Goal: Task Accomplishment & Management: Use online tool/utility

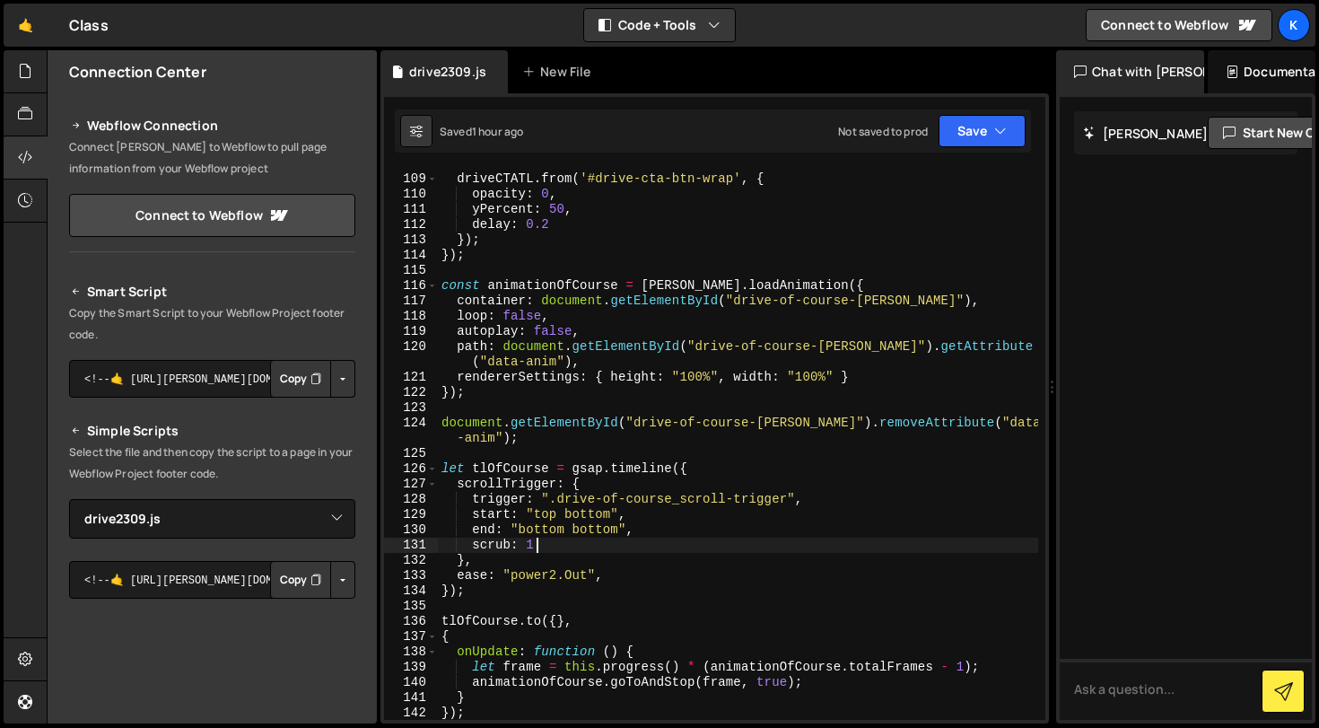
select select "47149"
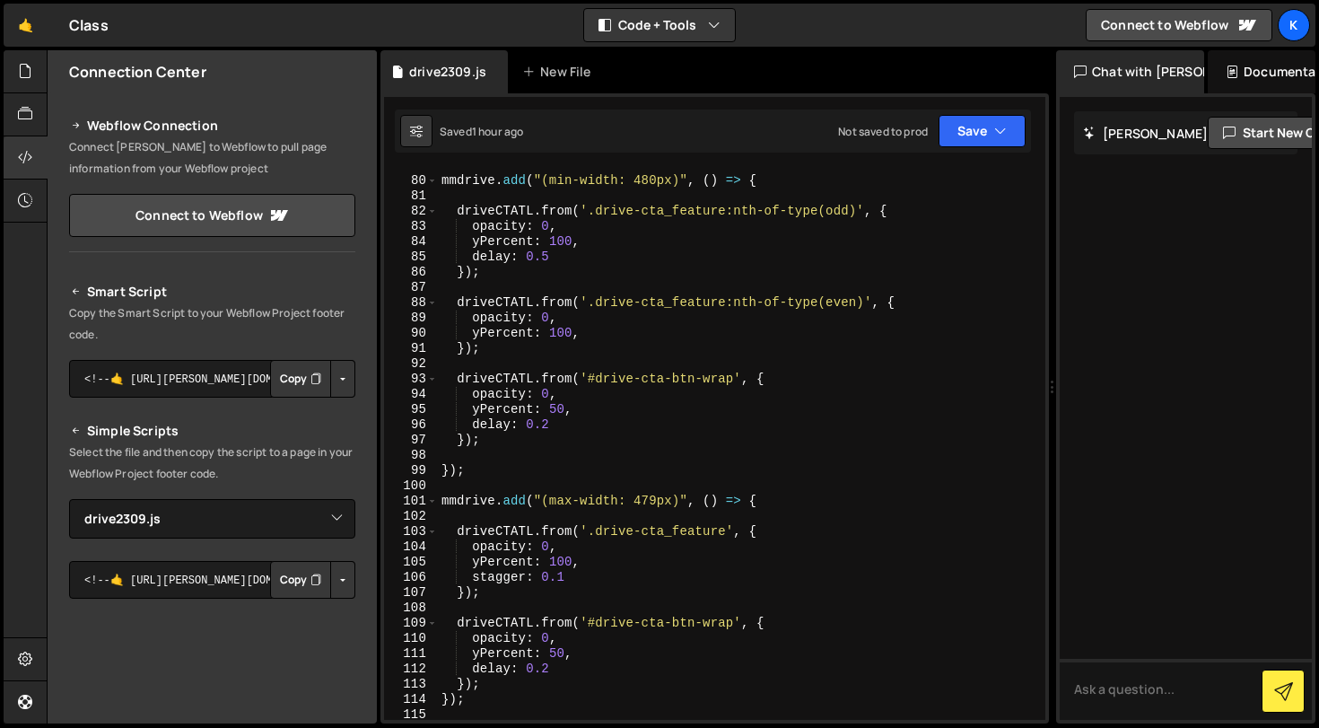
scroll to position [1243, 0]
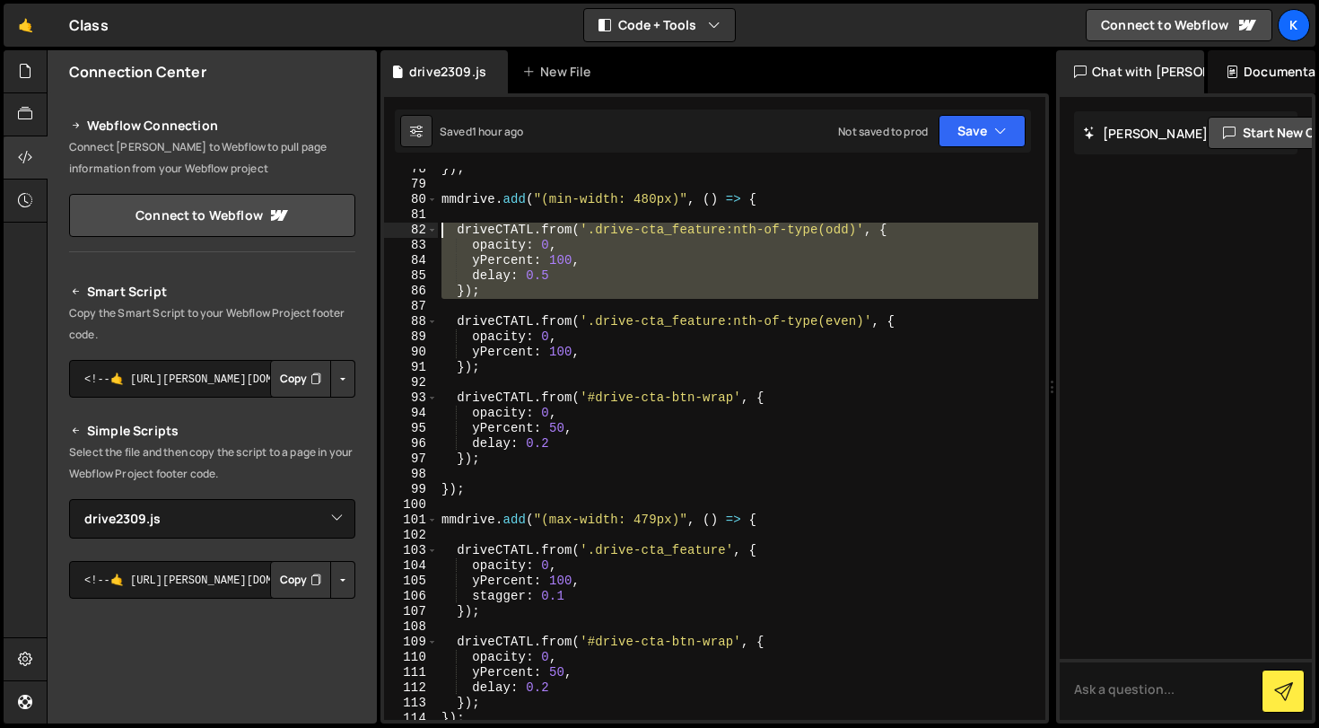
drag, startPoint x: 507, startPoint y: 300, endPoint x: 441, endPoint y: 229, distance: 97.1
click at [441, 229] on div "}) ; mmdrive . add ( "(min-width: 480px)" , ( ) => { driveCTATL . from ( '.driv…" at bounding box center [738, 452] width 600 height 581
type textarea "driveCTATL.from('.drive-cta_feature:nth-of-type(odd)', { opacity: 0,"
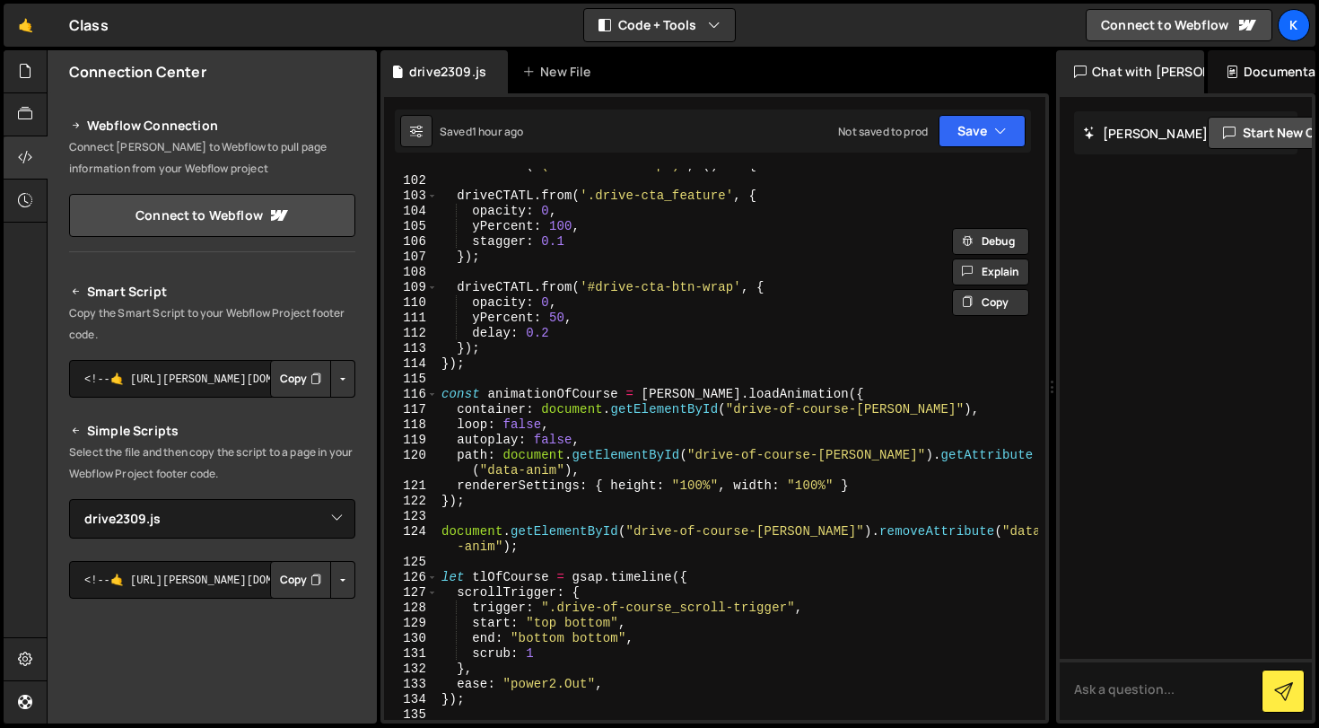
scroll to position [1839, 0]
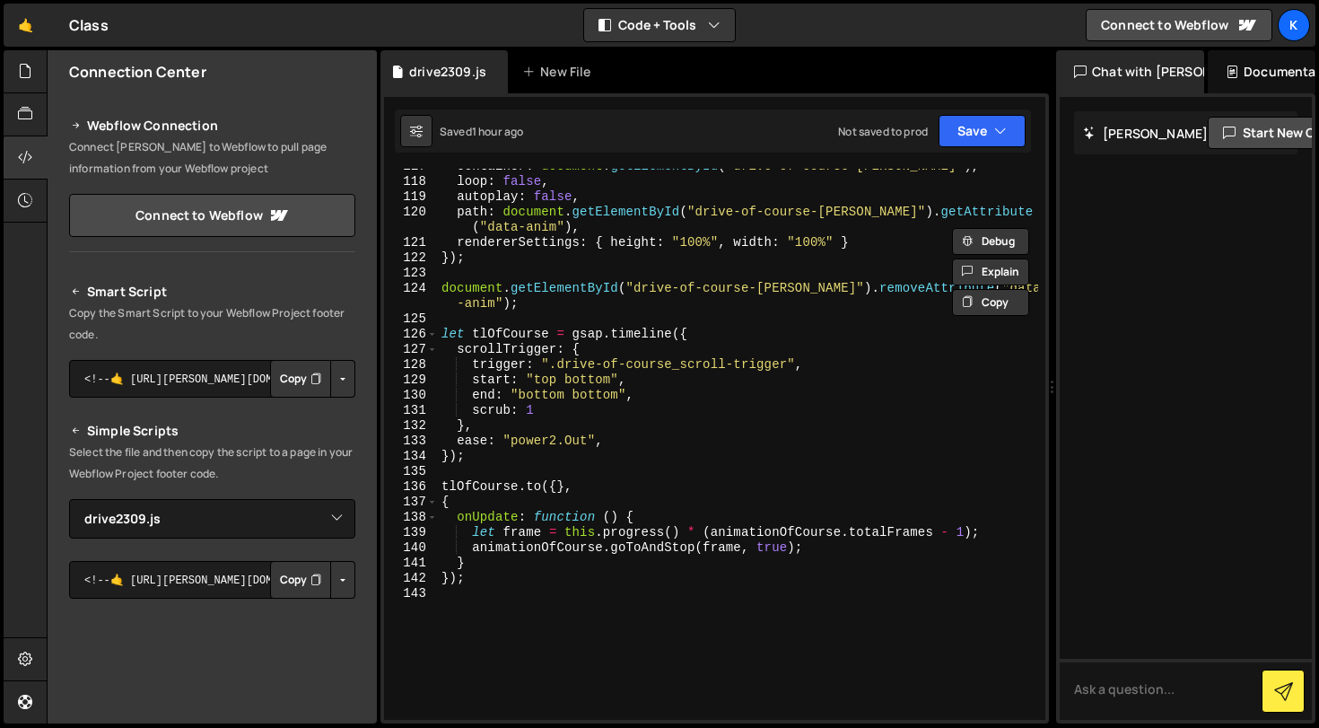
click at [864, 596] on div "container : document . getElementById ( "drive-of-course-[PERSON_NAME]" ) , loo…" at bounding box center [738, 449] width 600 height 581
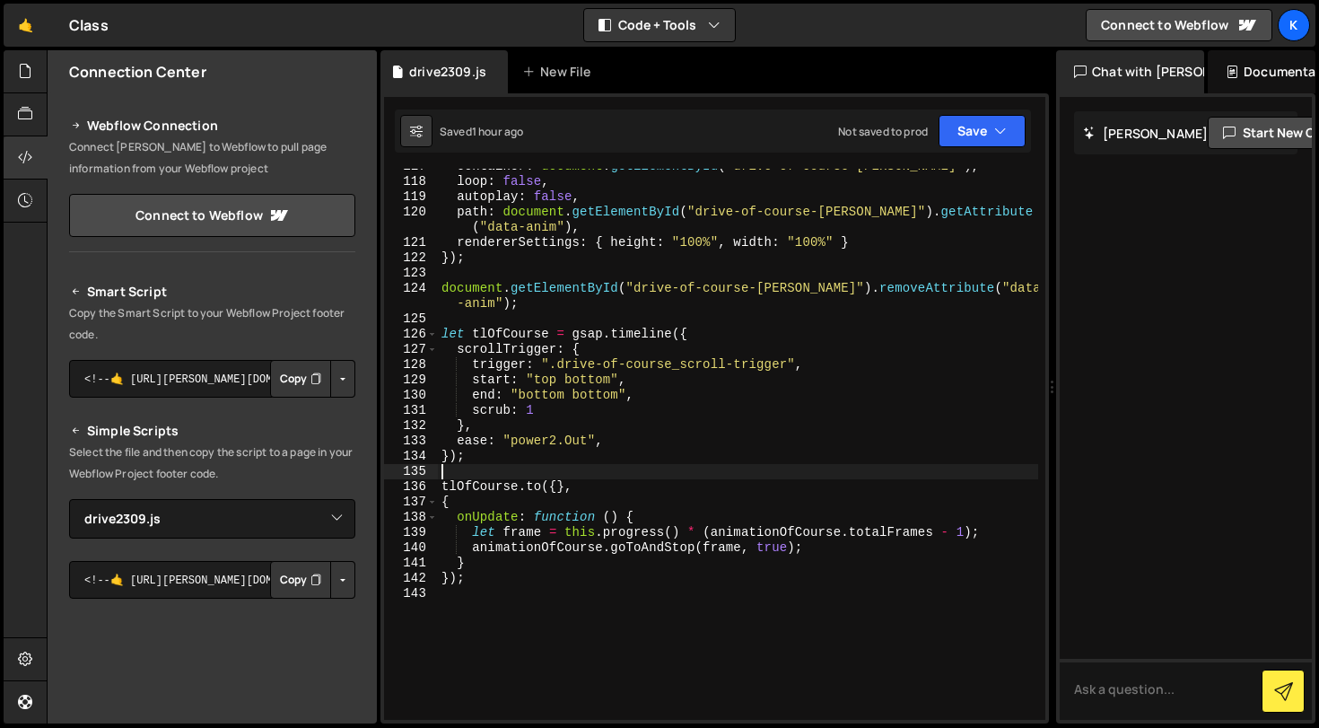
click at [541, 467] on div "container : document . getElementById ( "drive-of-course-[PERSON_NAME]" ) , loo…" at bounding box center [738, 449] width 600 height 581
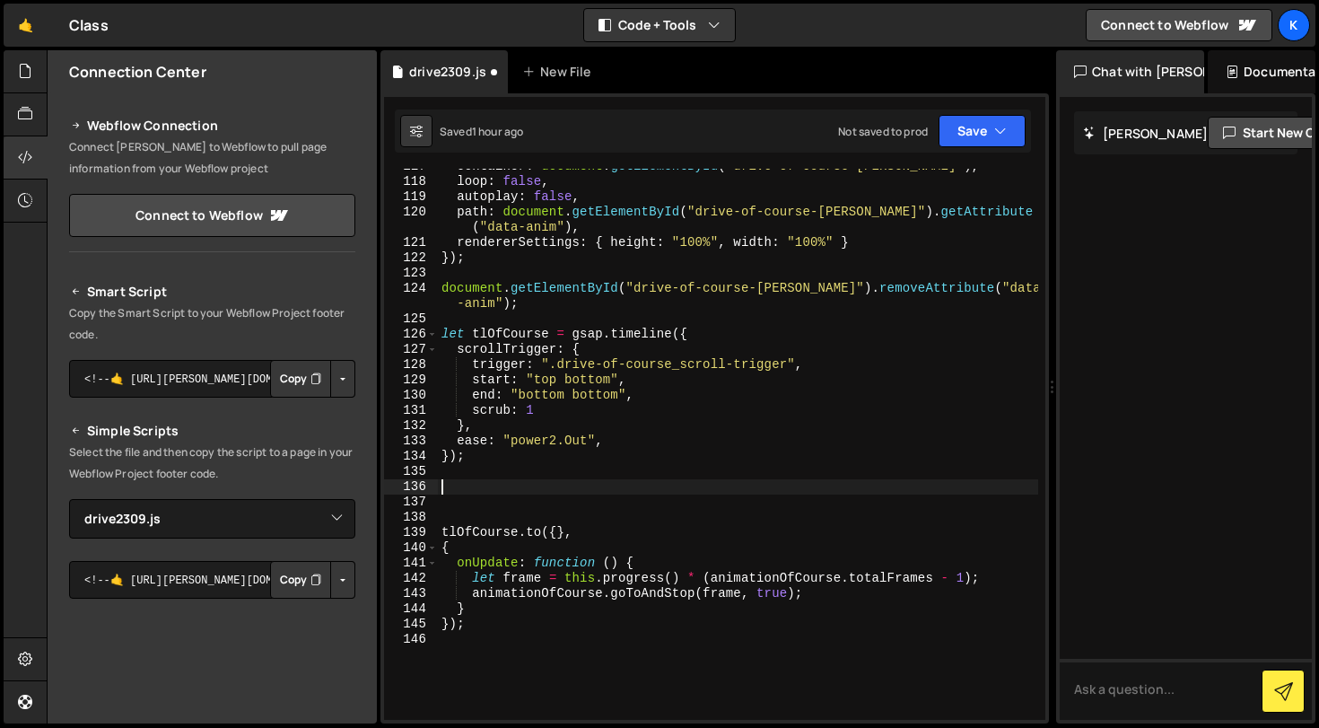
paste textarea "}, ">");"
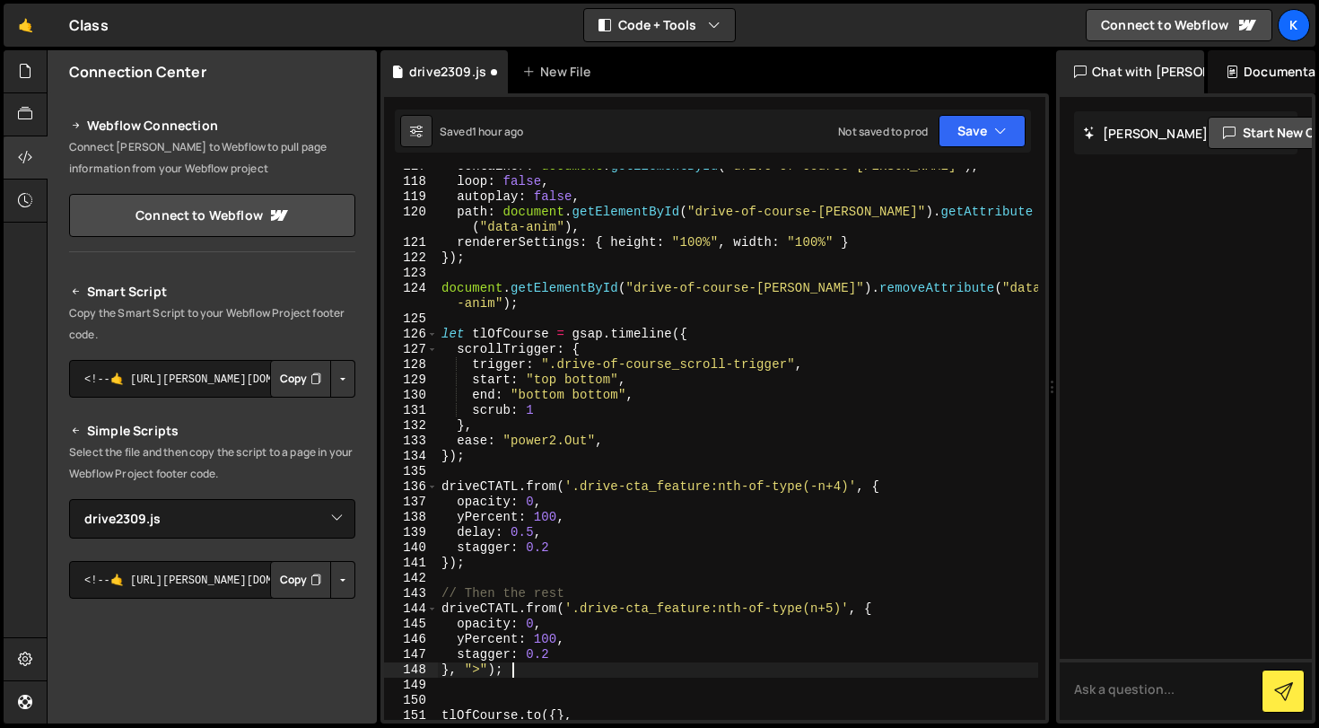
click at [519, 336] on div "container : document . getElementById ( "drive-of-course-[PERSON_NAME]" ) , loo…" at bounding box center [738, 449] width 600 height 581
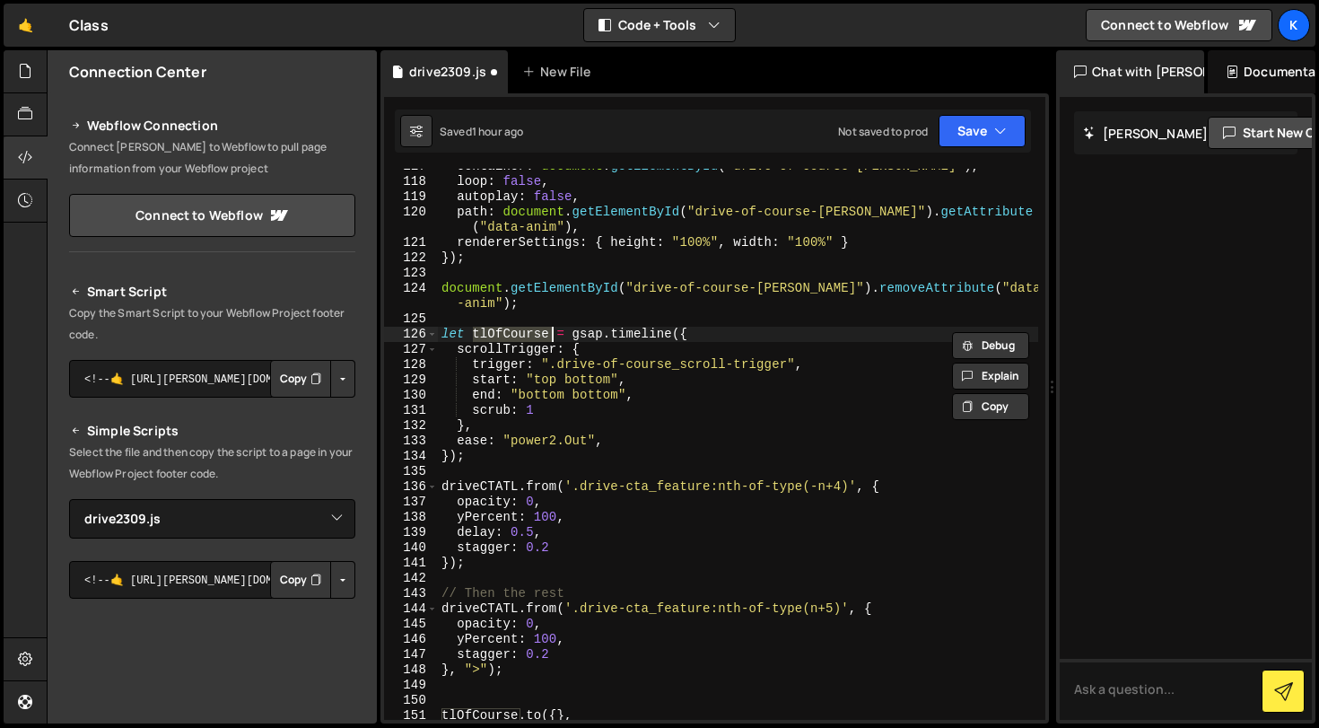
click at [481, 484] on div "container : document . getElementById ( "drive-of-course-[PERSON_NAME]" ) , loo…" at bounding box center [738, 449] width 600 height 581
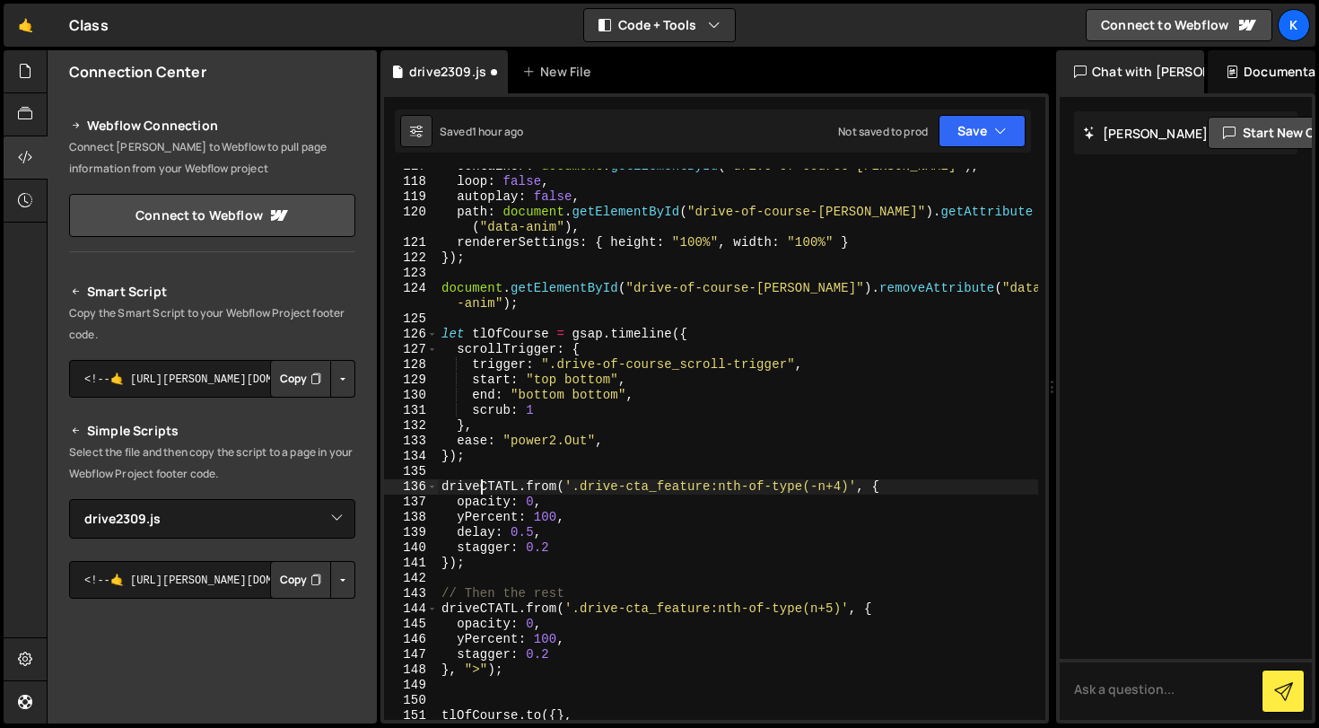
click at [481, 484] on div "container : document . getElementById ( "drive-of-course-[PERSON_NAME]" ) , loo…" at bounding box center [738, 449] width 600 height 581
paste textarea "tlOfCourse"
click at [651, 489] on div "container : document . getElementById ( "drive-of-course-[PERSON_NAME]" ) , loo…" at bounding box center [738, 449] width 600 height 581
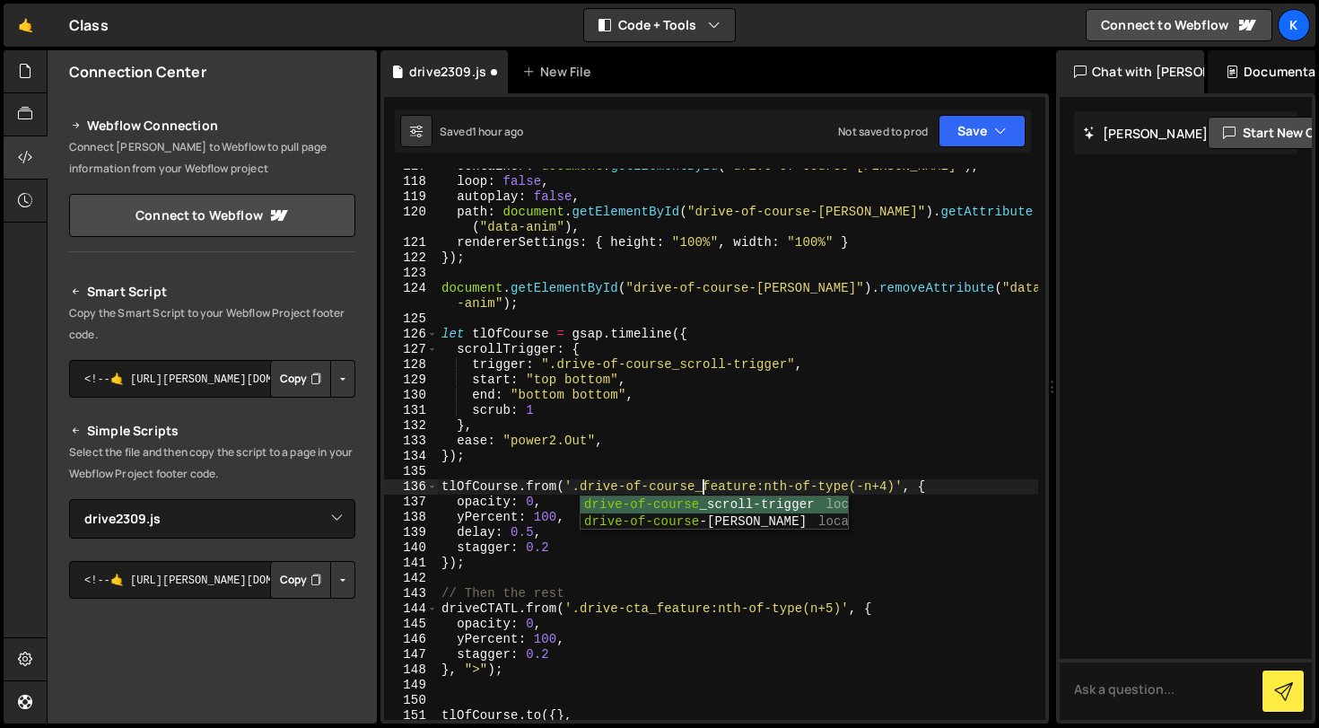
click at [686, 433] on div "container : document . getElementById ( "drive-of-course-[PERSON_NAME]" ) , loo…" at bounding box center [738, 449] width 600 height 581
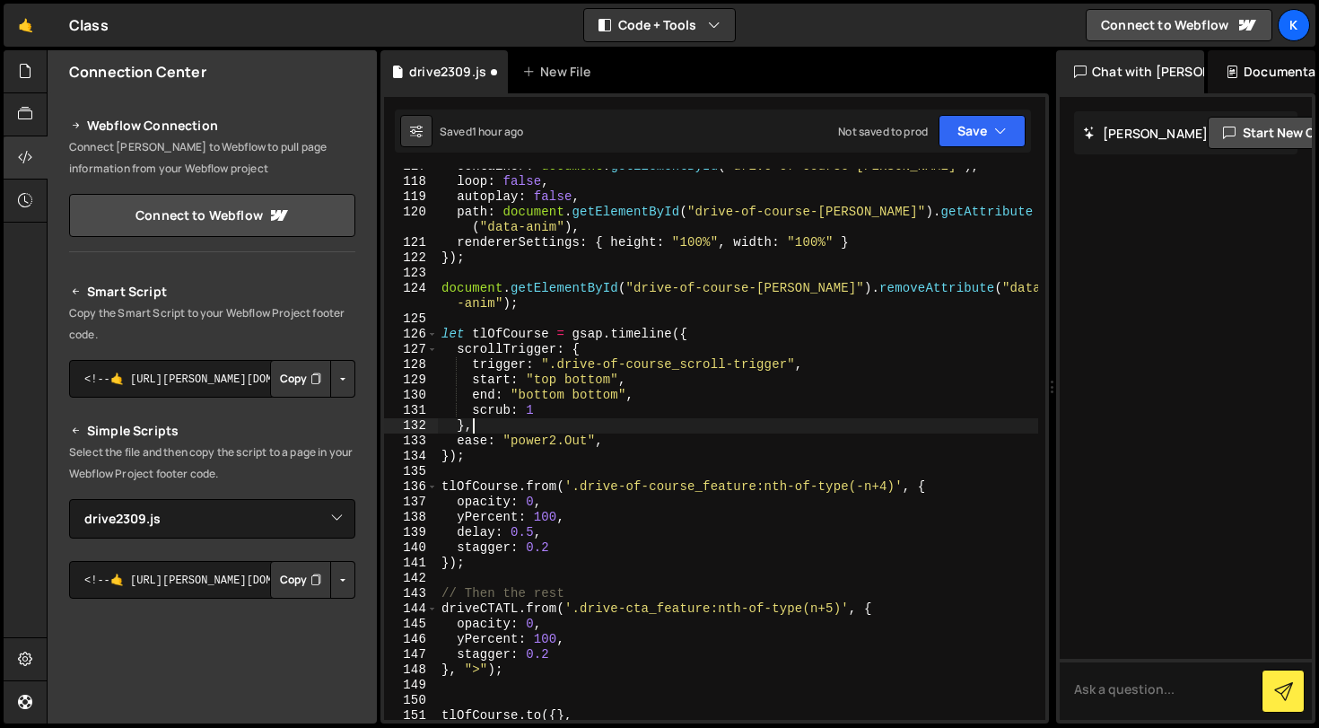
scroll to position [0, 1]
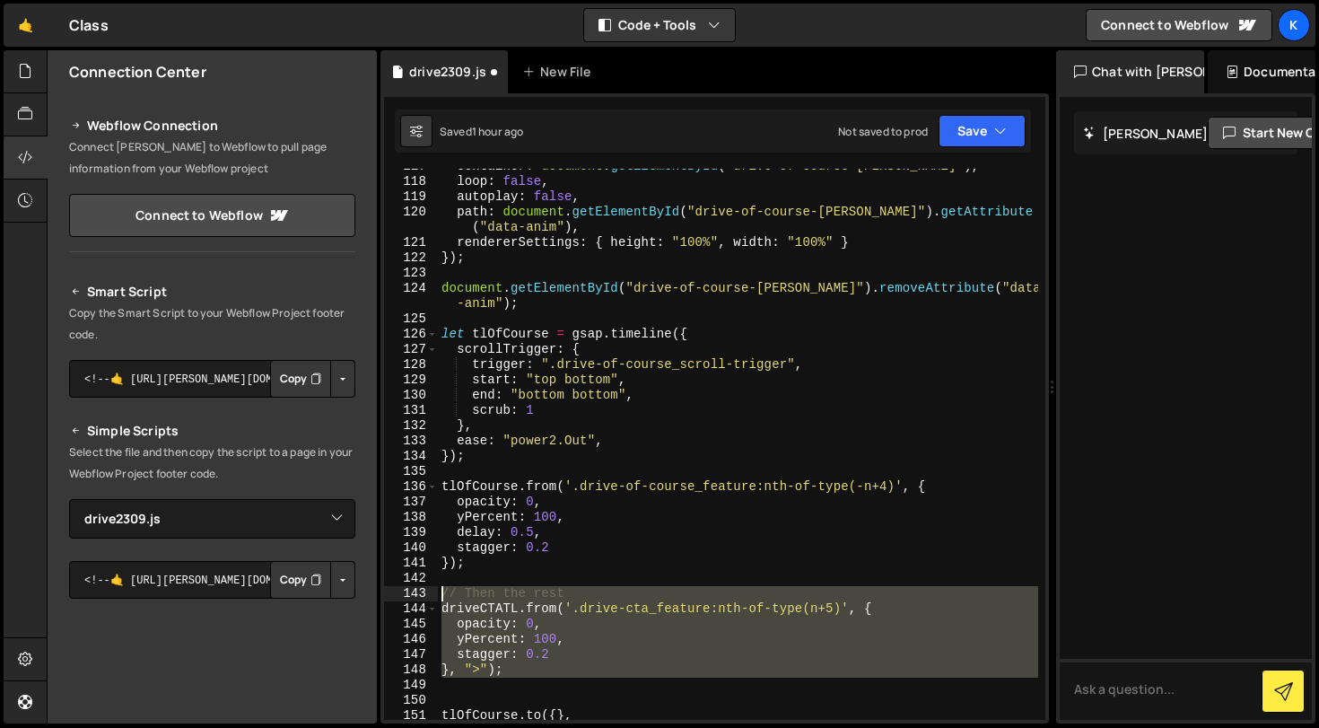
drag, startPoint x: 531, startPoint y: 679, endPoint x: 413, endPoint y: 598, distance: 143.9
click at [413, 598] on div "}, 117 118 119 120 121 122 123 124 125 126 127 128 129 130 131 132 133 134 135 …" at bounding box center [714, 444] width 661 height 551
type textarea "// Then the rest driveCTATL.from('.drive-cta_feature:nth-of-type(n+5)', {"
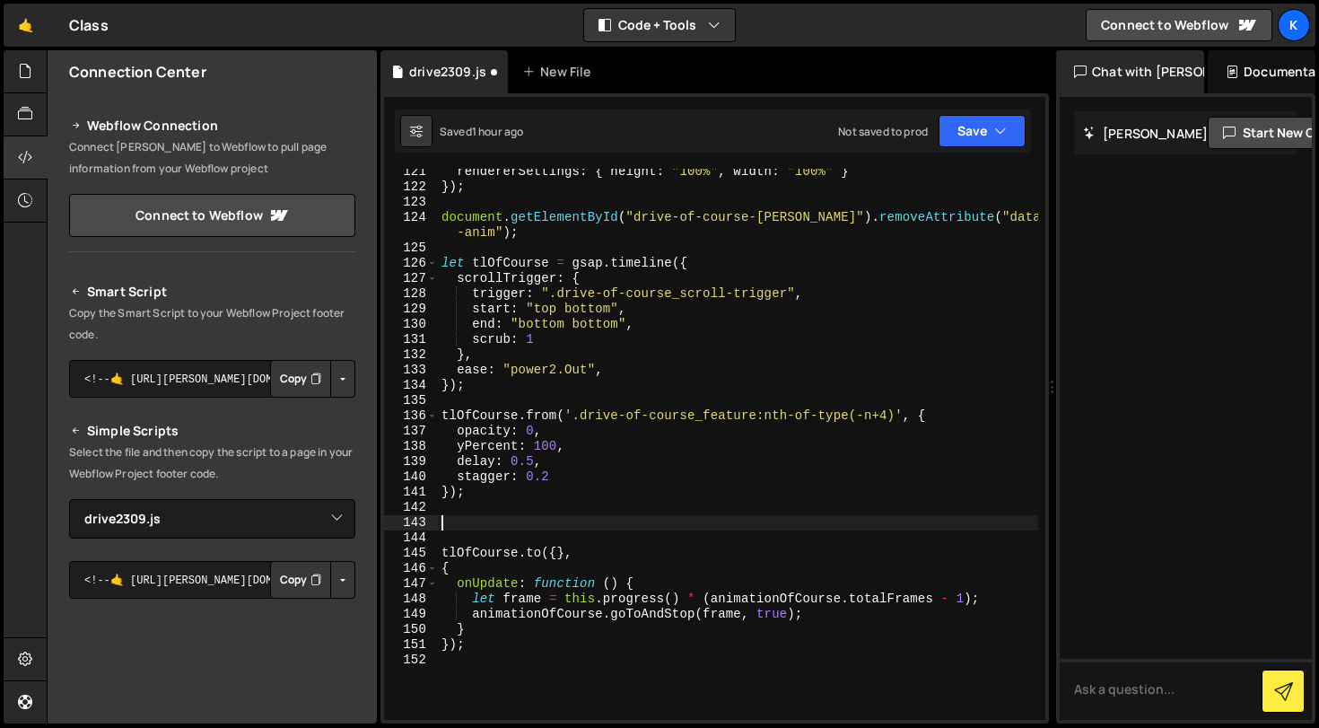
scroll to position [1911, 0]
click at [491, 653] on div "rendererSettings : { height : "100%" , width : "100%" } }) ; document . getElem…" at bounding box center [738, 454] width 600 height 581
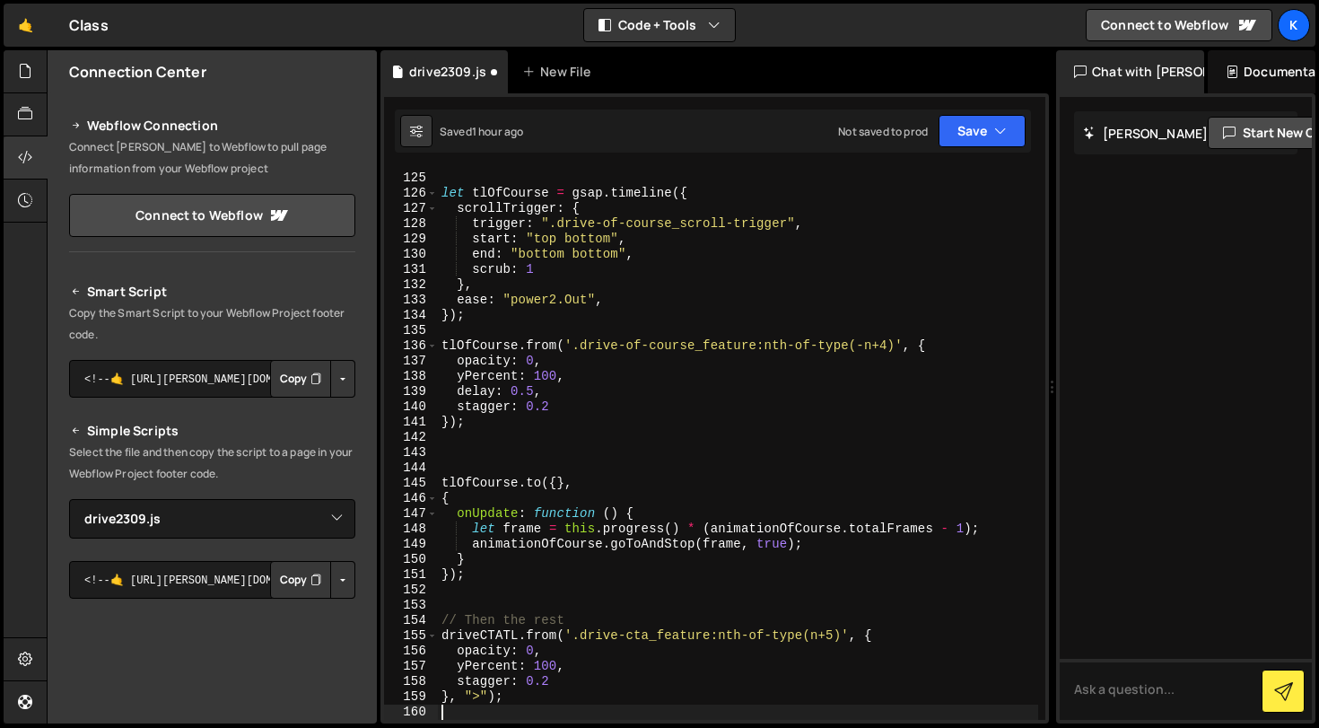
scroll to position [1981, 0]
click at [484, 321] on div "document . getElementById ( "drive-of-course-[PERSON_NAME]" ) . removeAttribute…" at bounding box center [738, 438] width 600 height 597
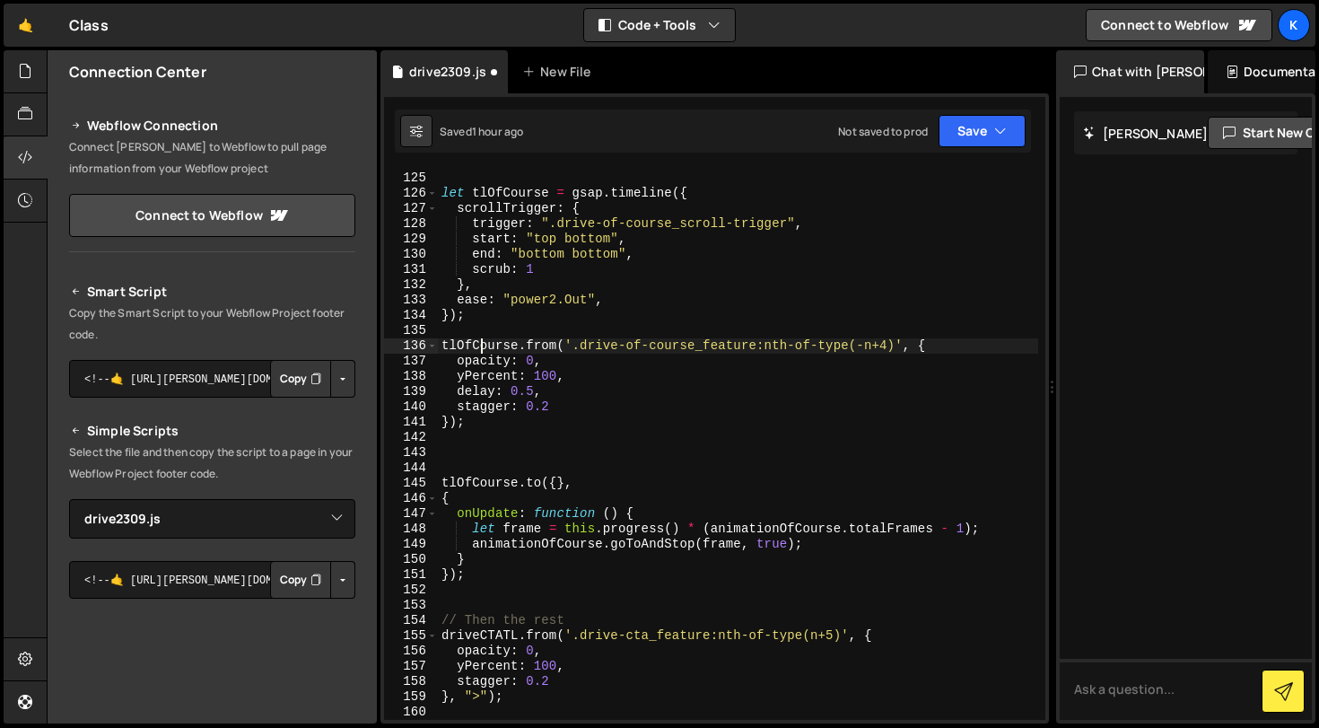
click at [480, 344] on div "document . getElementById ( "drive-of-course-[PERSON_NAME]" ) . removeAttribute…" at bounding box center [738, 438] width 600 height 597
click at [465, 640] on div "document . getElementById ( "drive-of-course-[PERSON_NAME]" ) . removeAttribute…" at bounding box center [738, 438] width 600 height 597
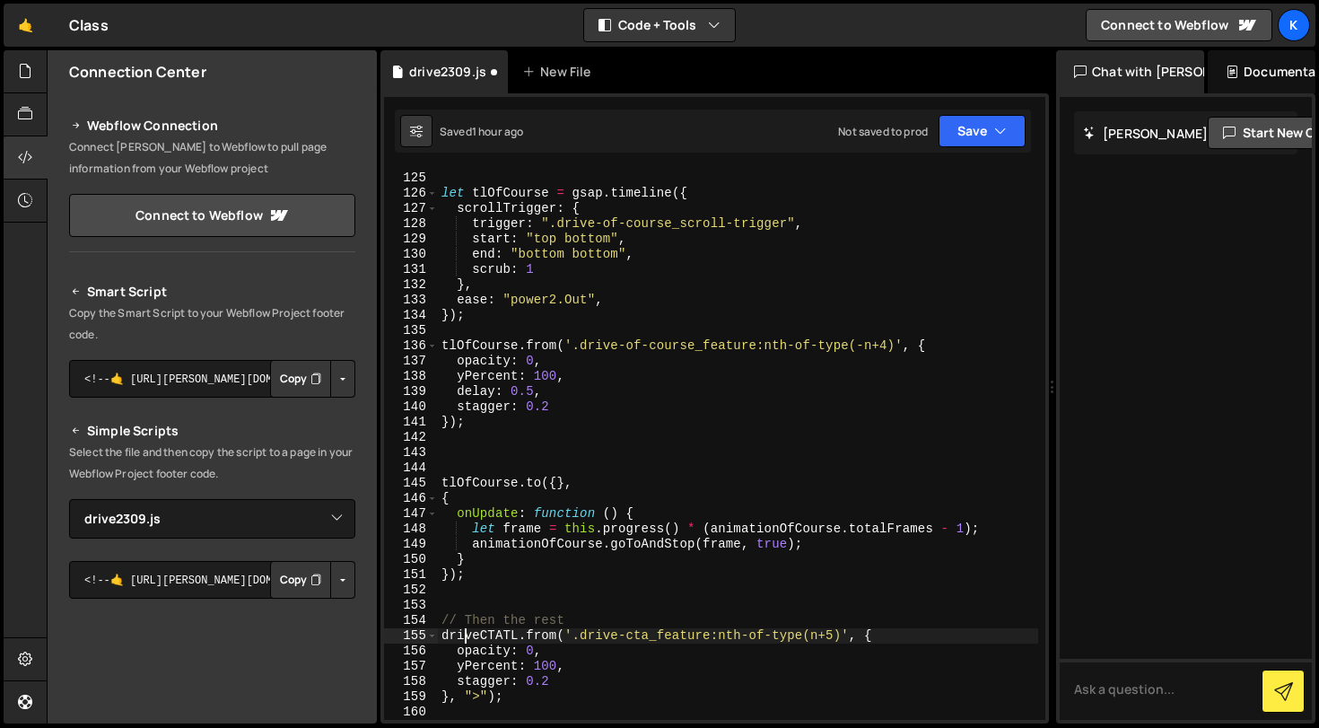
click at [465, 640] on div "document . getElementById ( "drive-of-course-[PERSON_NAME]" ) . removeAttribute…" at bounding box center [738, 438] width 600 height 597
paste textarea "tlOfCourse"
click at [608, 617] on div "document . getElementById ( "drive-of-course-[PERSON_NAME]" ) . removeAttribute…" at bounding box center [738, 438] width 600 height 597
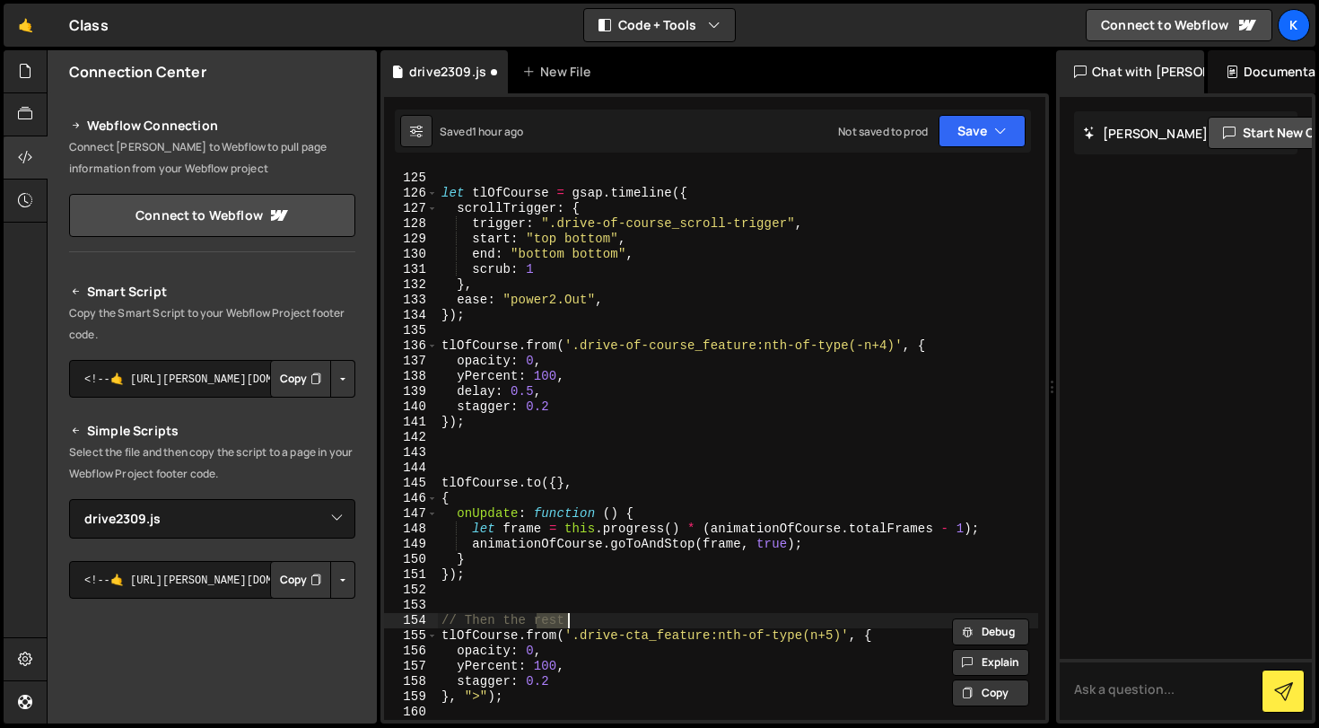
click at [608, 617] on div "document . getElementById ( "drive-of-course-[PERSON_NAME]" ) . removeAttribute…" at bounding box center [738, 438] width 600 height 597
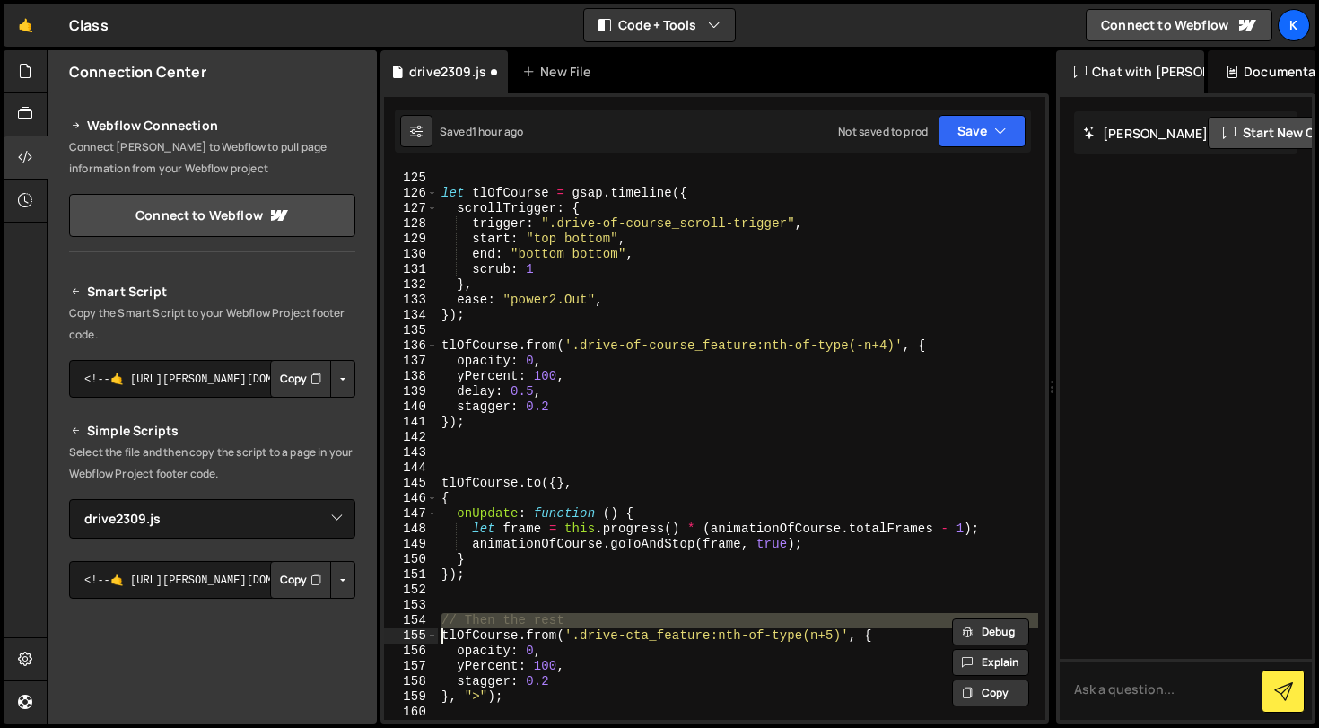
click at [608, 617] on div "document . getElementById ( "drive-of-course-[PERSON_NAME]" ) . removeAttribute…" at bounding box center [738, 444] width 600 height 551
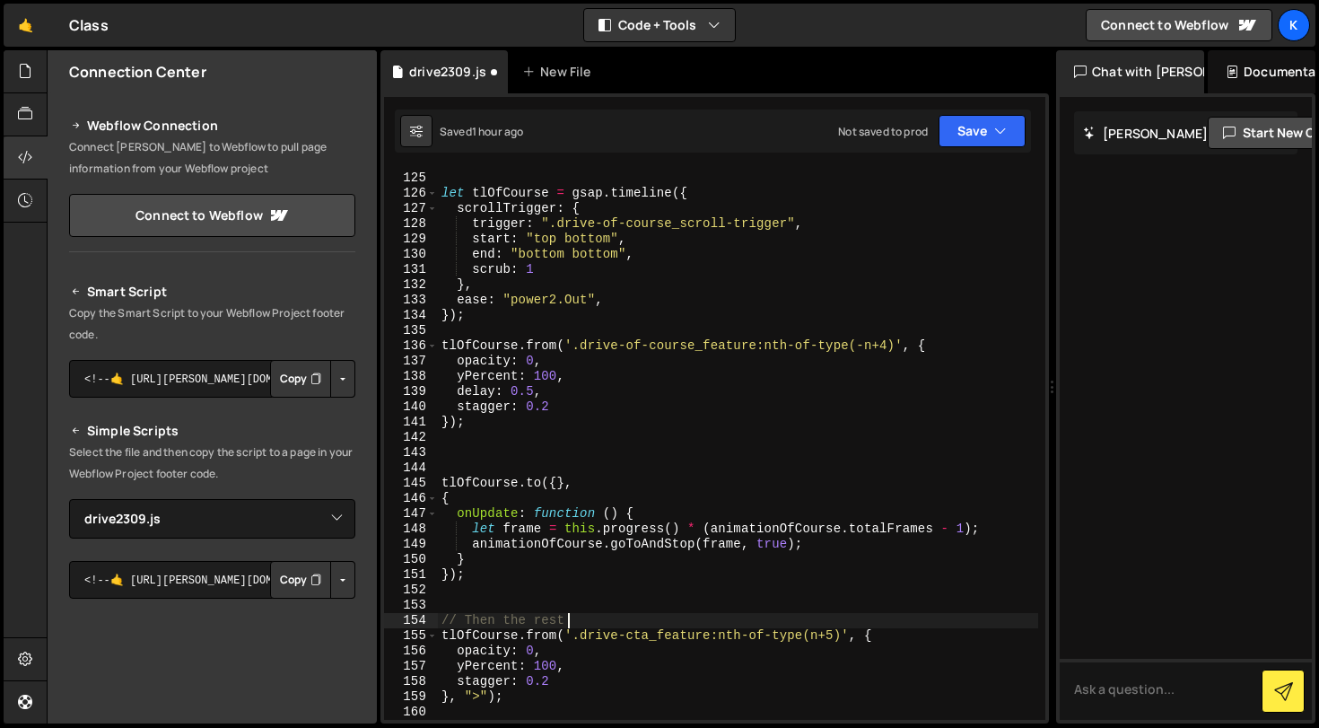
click at [585, 619] on div "document . getElementById ( "drive-of-course-[PERSON_NAME]" ) . removeAttribute…" at bounding box center [738, 438] width 600 height 597
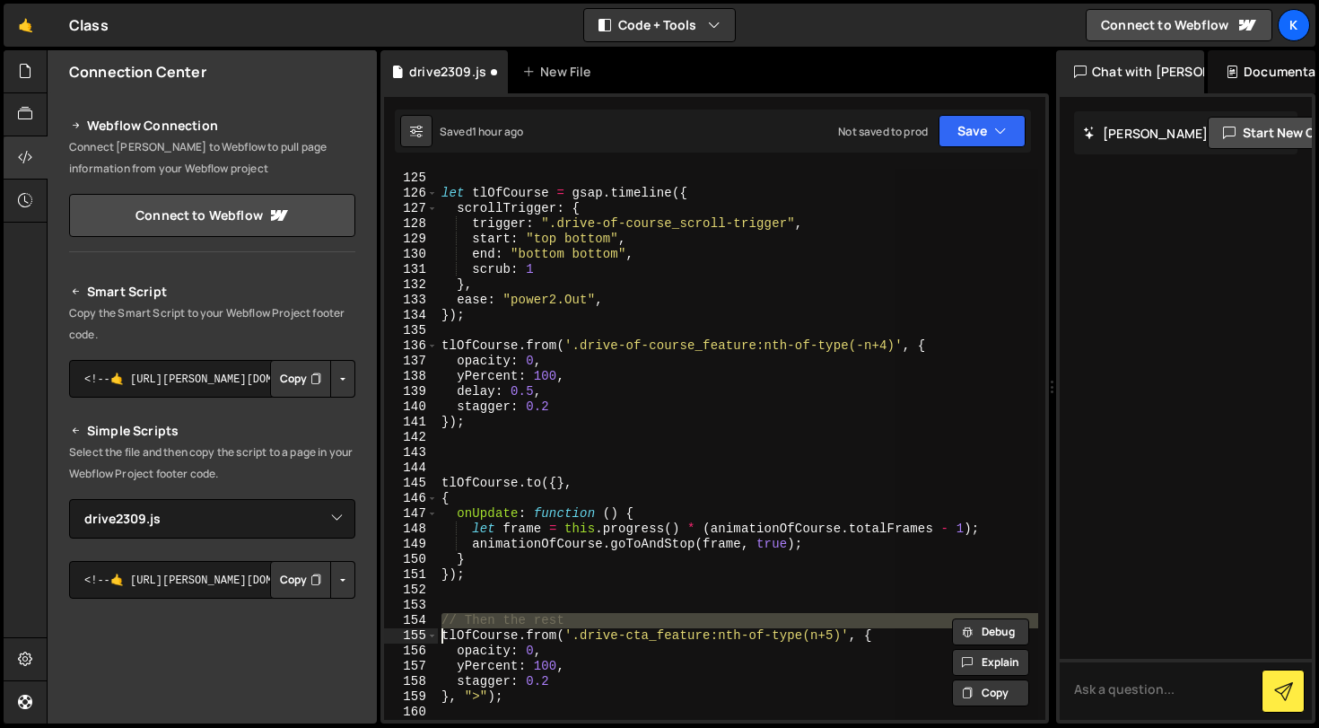
click at [585, 619] on div "document . getElementById ( "drive-of-course-[PERSON_NAME]" ) . removeAttribute…" at bounding box center [738, 444] width 600 height 551
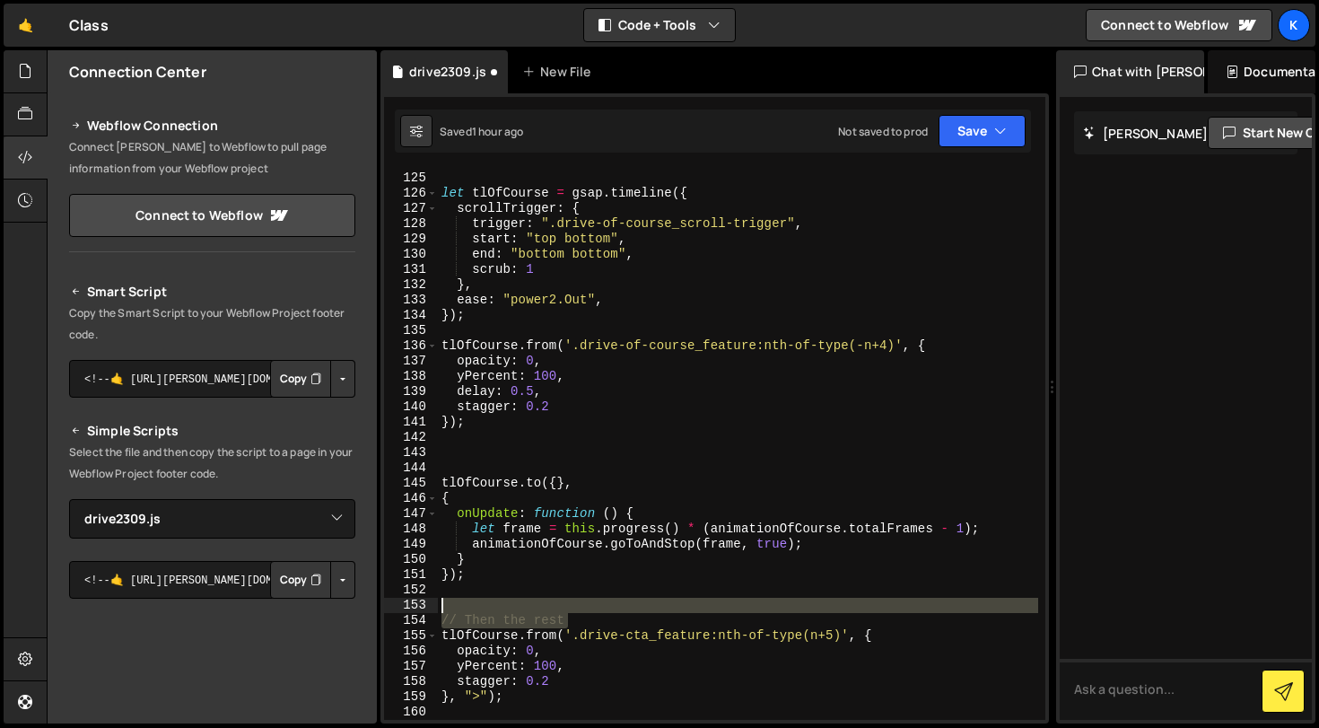
drag, startPoint x: 592, startPoint y: 626, endPoint x: 430, endPoint y: 605, distance: 163.8
click at [430, 605] on div "// Then the rest 124 125 126 127 128 129 130 131 132 133 134 135 136 137 138 13…" at bounding box center [714, 444] width 661 height 551
type textarea "// Then the rest"
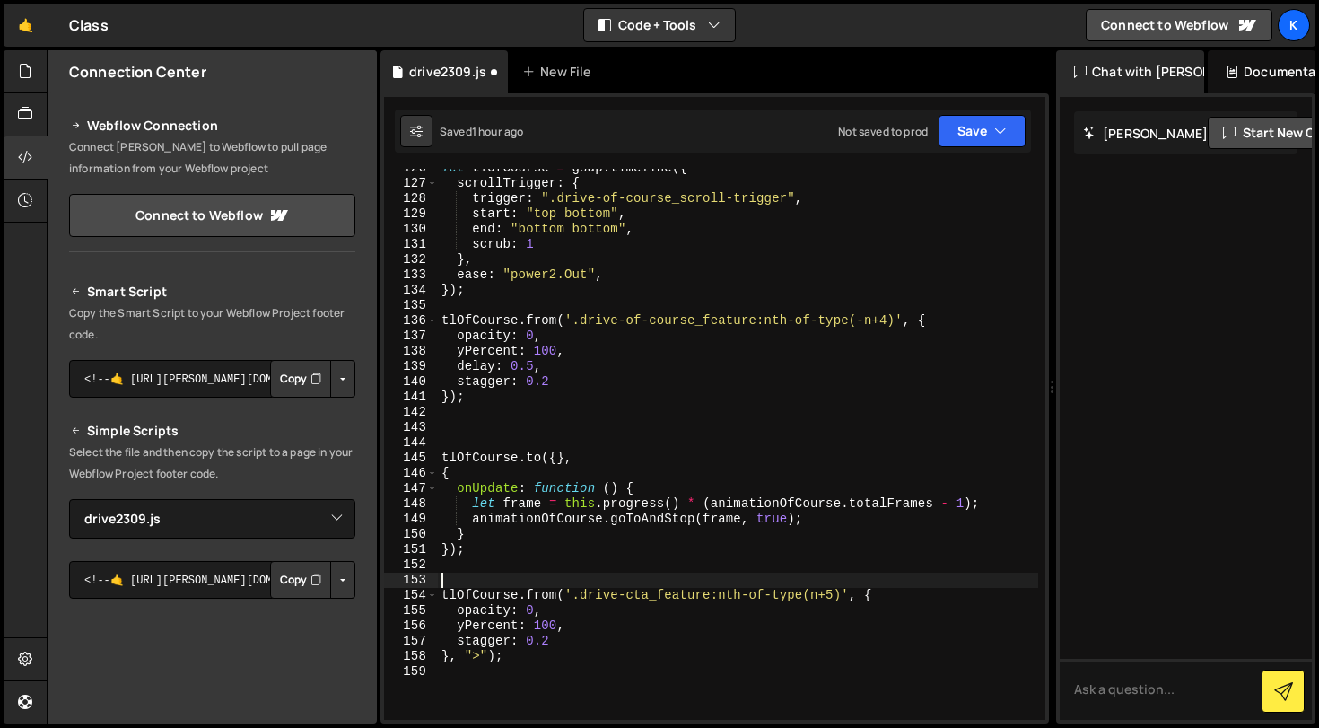
scroll to position [2006, 0]
click at [492, 658] on div "let tlOfCourse = gsap . timeline ({ scrollTrigger : { trigger : ".drive-of-cour…" at bounding box center [738, 451] width 600 height 581
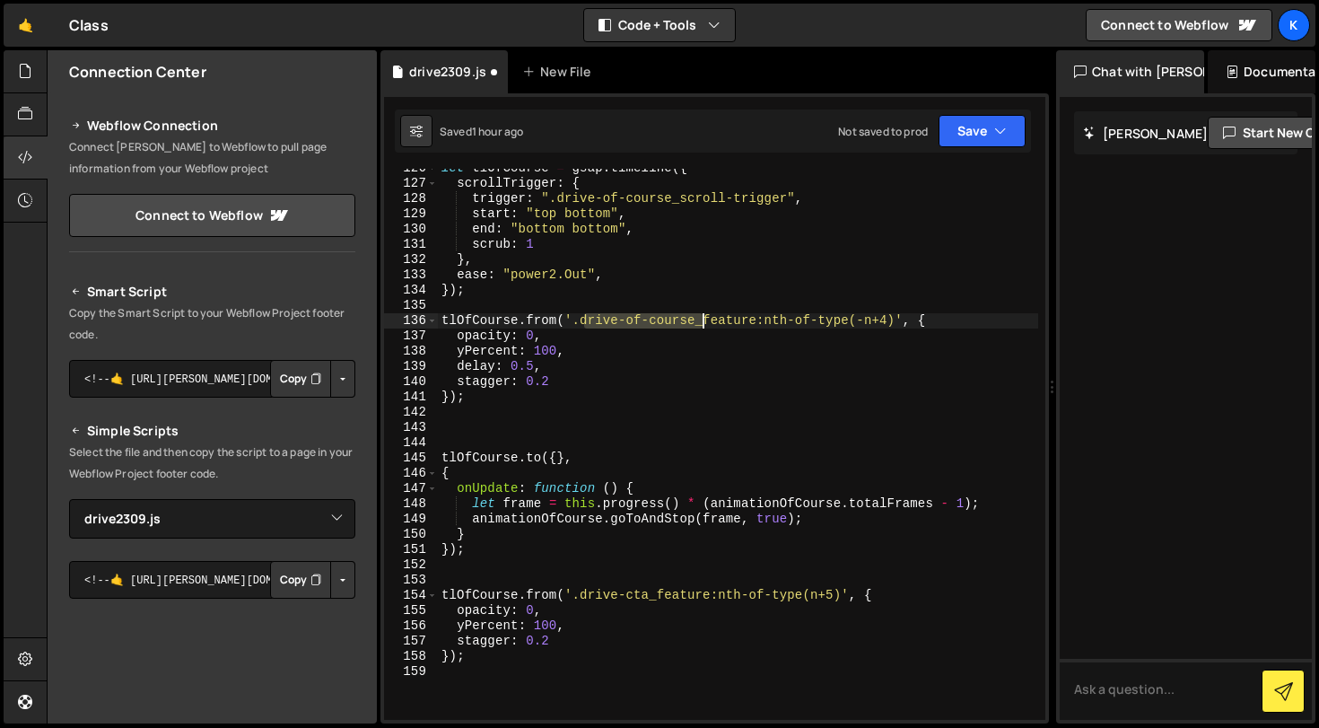
drag, startPoint x: 583, startPoint y: 323, endPoint x: 705, endPoint y: 325, distance: 122.0
click at [704, 325] on div "let tlOfCourse = gsap . timeline ({ scrollTrigger : { trigger : ".drive-of-cour…" at bounding box center [738, 451] width 600 height 581
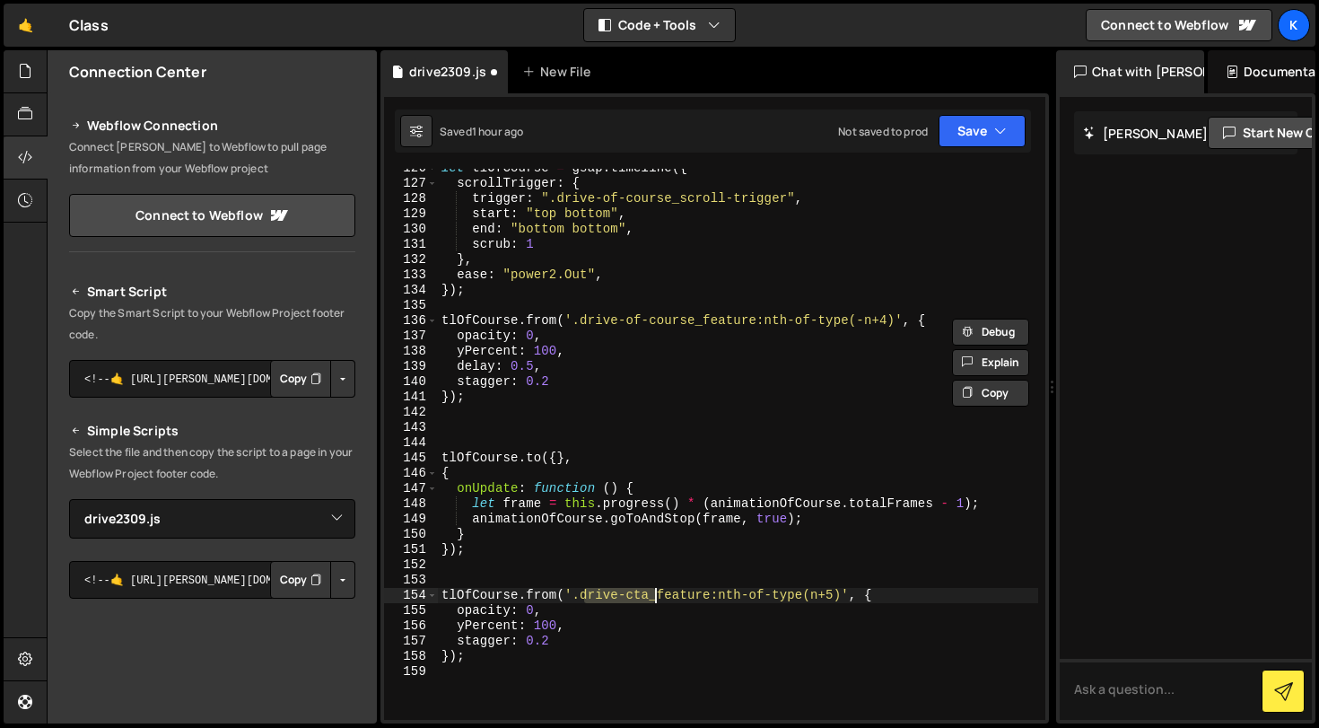
drag, startPoint x: 586, startPoint y: 598, endPoint x: 654, endPoint y: 599, distance: 68.2
click at [654, 599] on div "let tlOfCourse = gsap . timeline ({ scrollTrigger : { trigger : ".drive-of-cour…" at bounding box center [738, 451] width 600 height 581
paste textarea "of-course"
click at [673, 624] on div "let tlOfCourse = gsap . timeline ({ scrollTrigger : { trigger : ".drive-of-cour…" at bounding box center [738, 451] width 600 height 581
type textarea "yPercent: 100,"
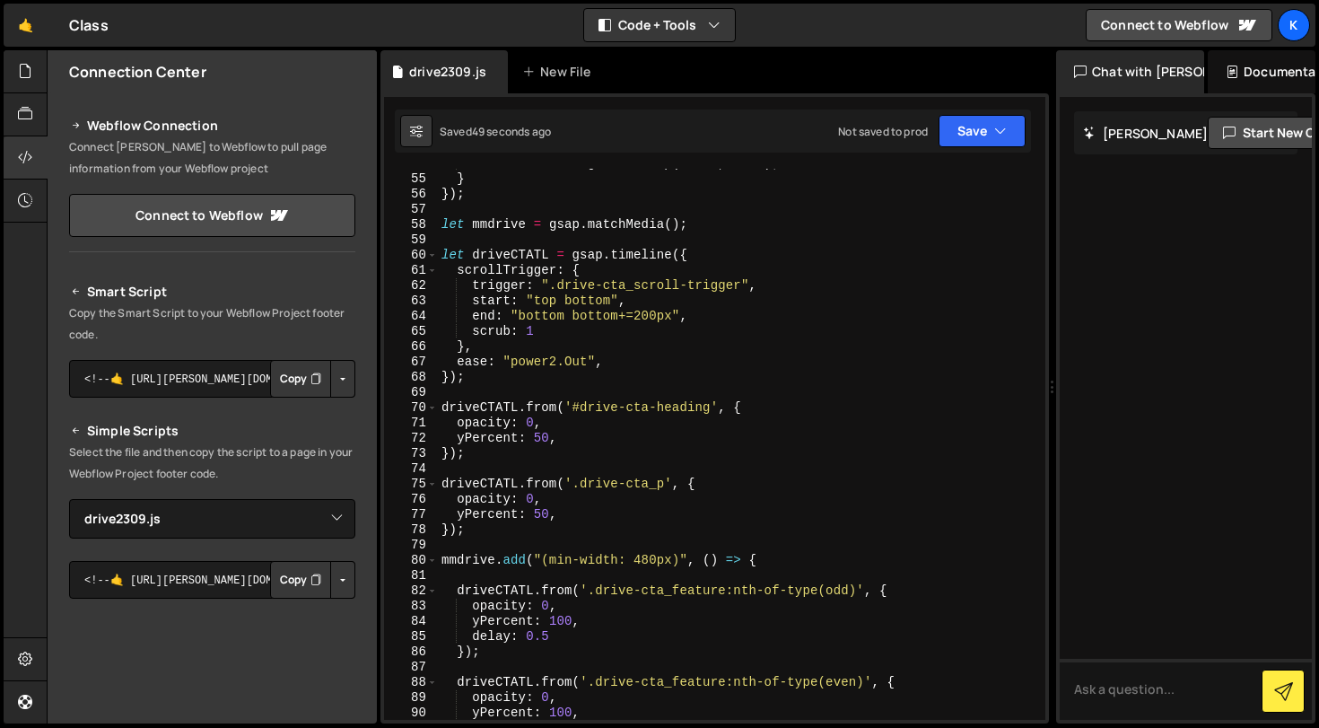
scroll to position [881, 0]
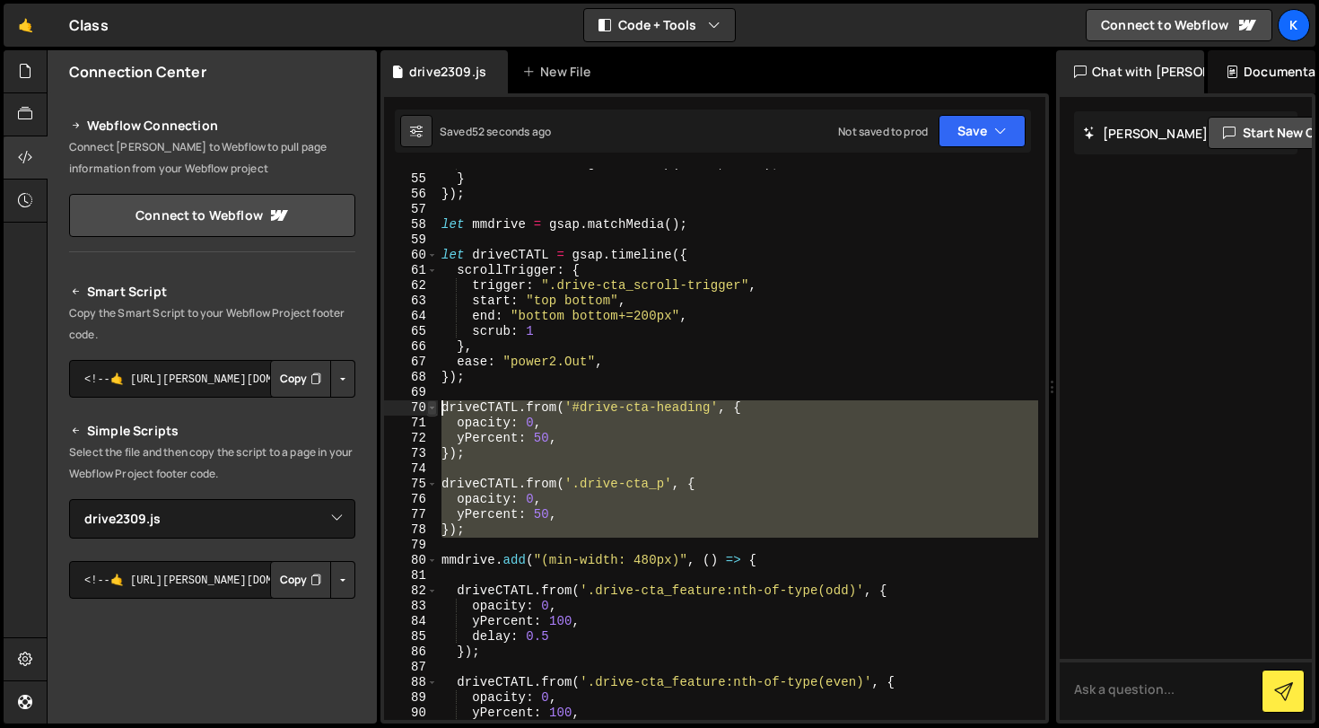
drag, startPoint x: 559, startPoint y: 547, endPoint x: 430, endPoint y: 409, distance: 189.2
click at [430, 409] on div "54 55 56 57 58 59 60 61 62 63 64 65 66 67 68 69 70 71 72 73 74 75 76 77 78 79 8…" at bounding box center [714, 444] width 661 height 551
type textarea "driveCTATL.from('#drive-cta-heading', { opacity: 0,"
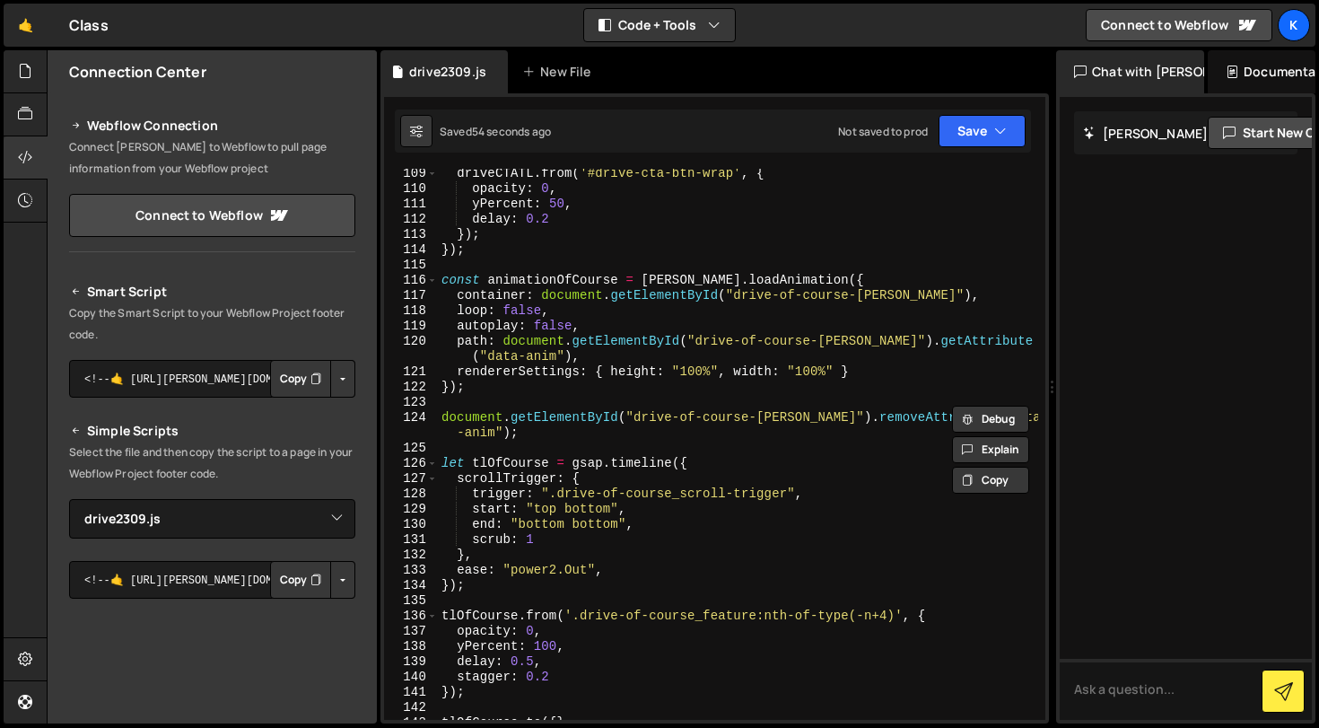
scroll to position [1710, 0]
click at [549, 598] on div "driveCTATL . from ( '#drive-cta-btn-wrap' , { opacity : 0 , yPercent : 50 , del…" at bounding box center [738, 456] width 600 height 581
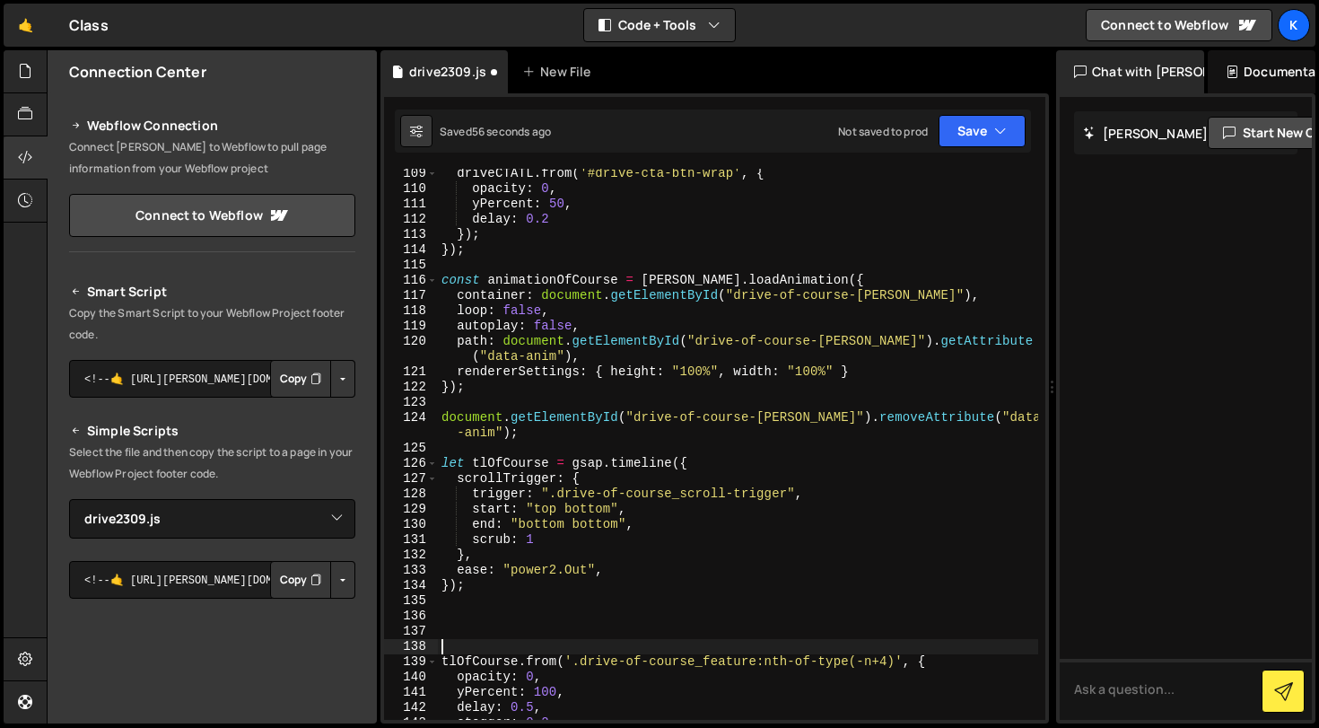
type textarea "tlOfCourse.from('.drive-of-course_feature:nth-of-type(-n+4)', {"
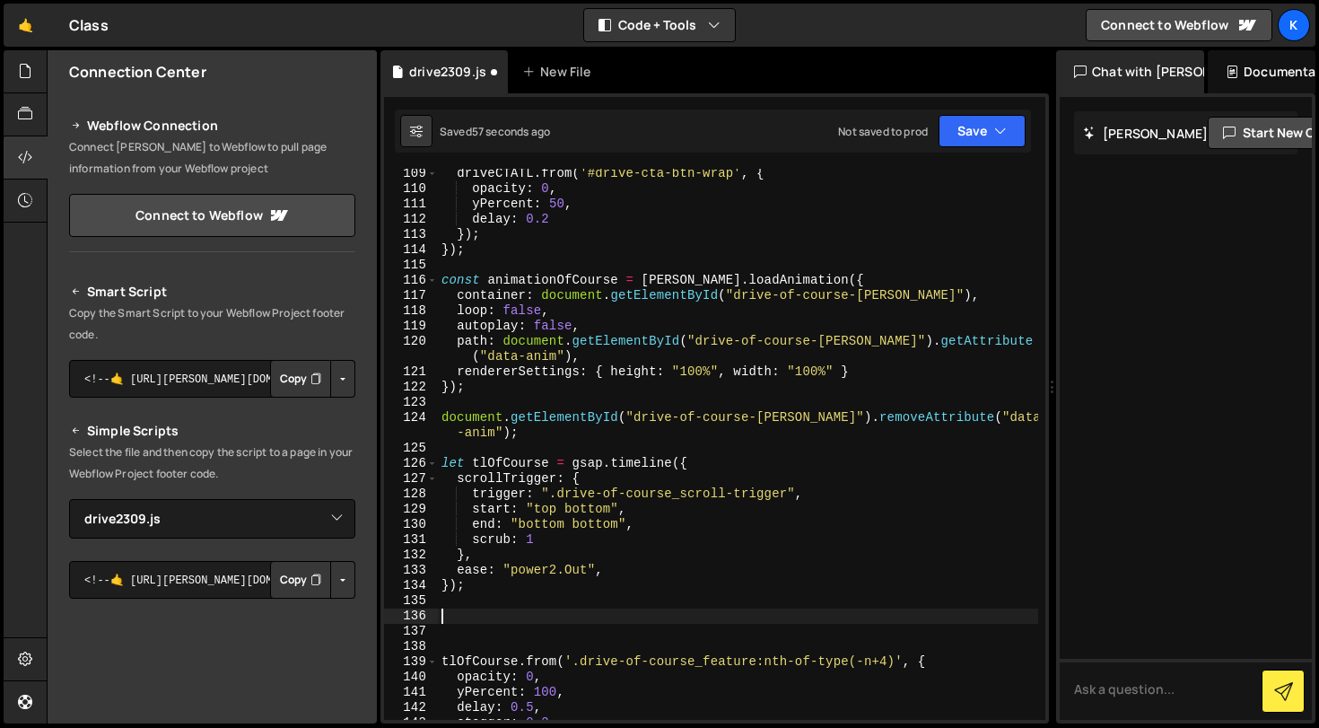
paste textarea "let tlOfCourse = gsap.timeline({"
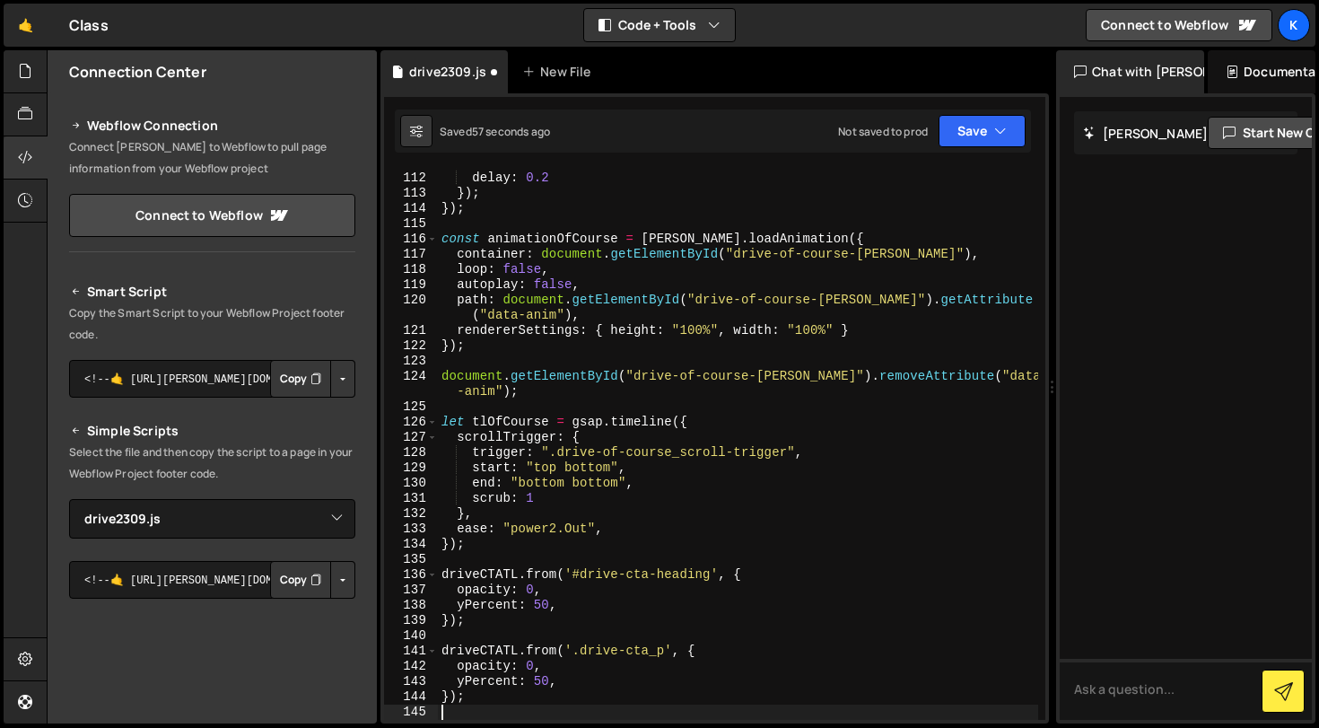
scroll to position [1752, 0]
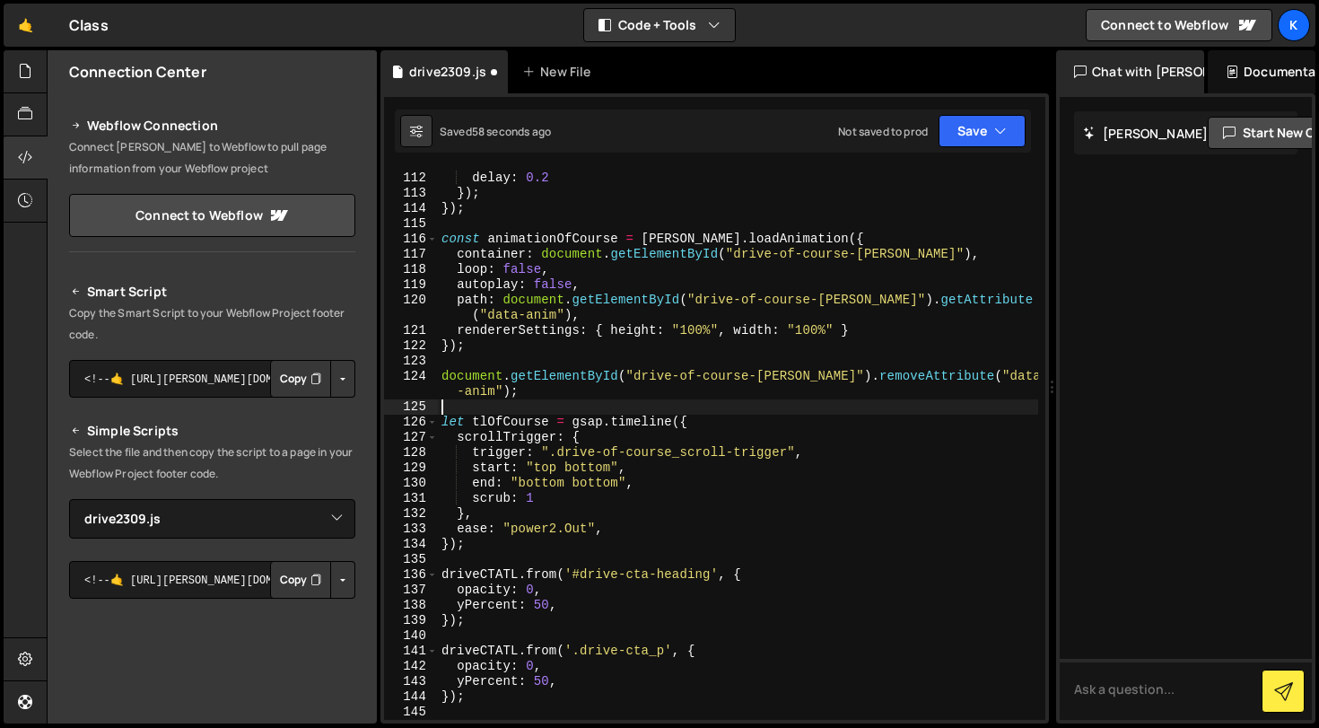
click at [537, 412] on div "yPercent : 50 , delay : 0.2 }) ; }) ; const animationOfCourse = [PERSON_NAME] .…" at bounding box center [738, 445] width 600 height 581
click at [526, 424] on div "yPercent : 50 , delay : 0.2 }) ; }) ; const animationOfCourse = [PERSON_NAME] .…" at bounding box center [738, 445] width 600 height 581
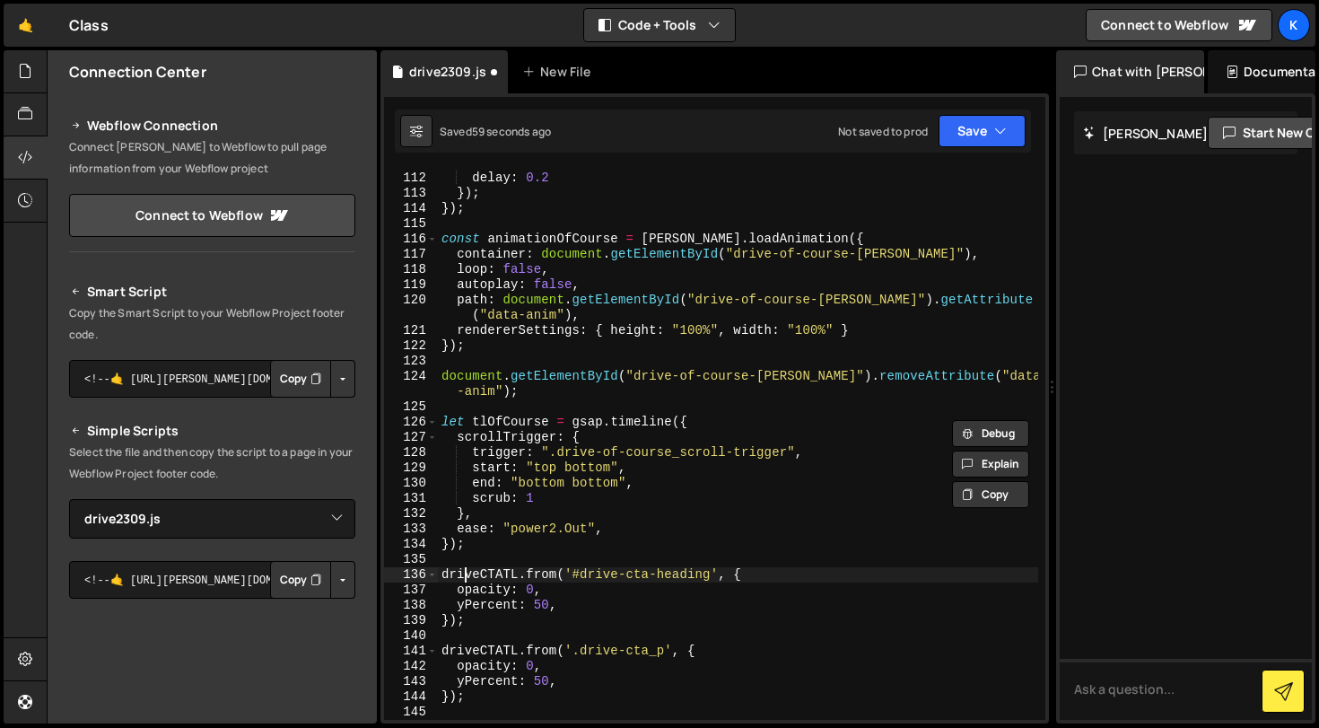
click at [468, 576] on div "yPercent : 50 , delay : 0.2 }) ; }) ; const animationOfCourse = [PERSON_NAME] .…" at bounding box center [738, 445] width 600 height 581
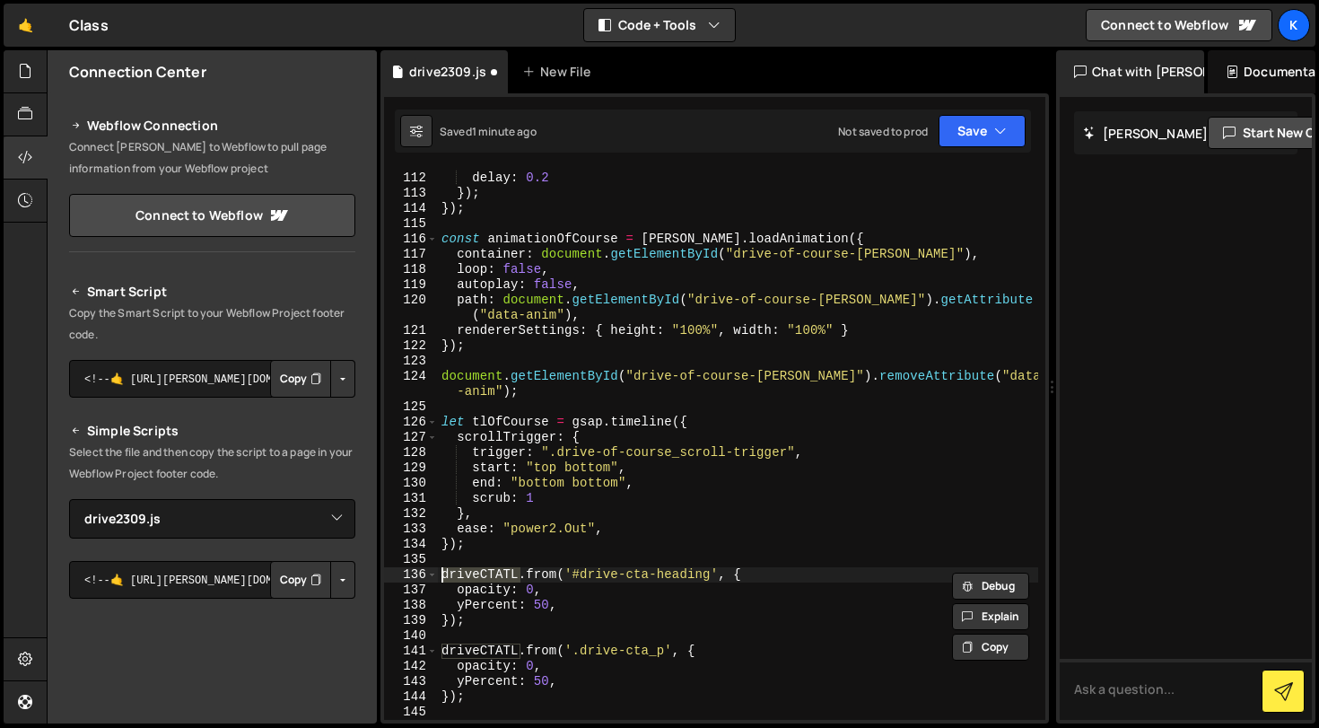
paste textarea "tlOfCourse"
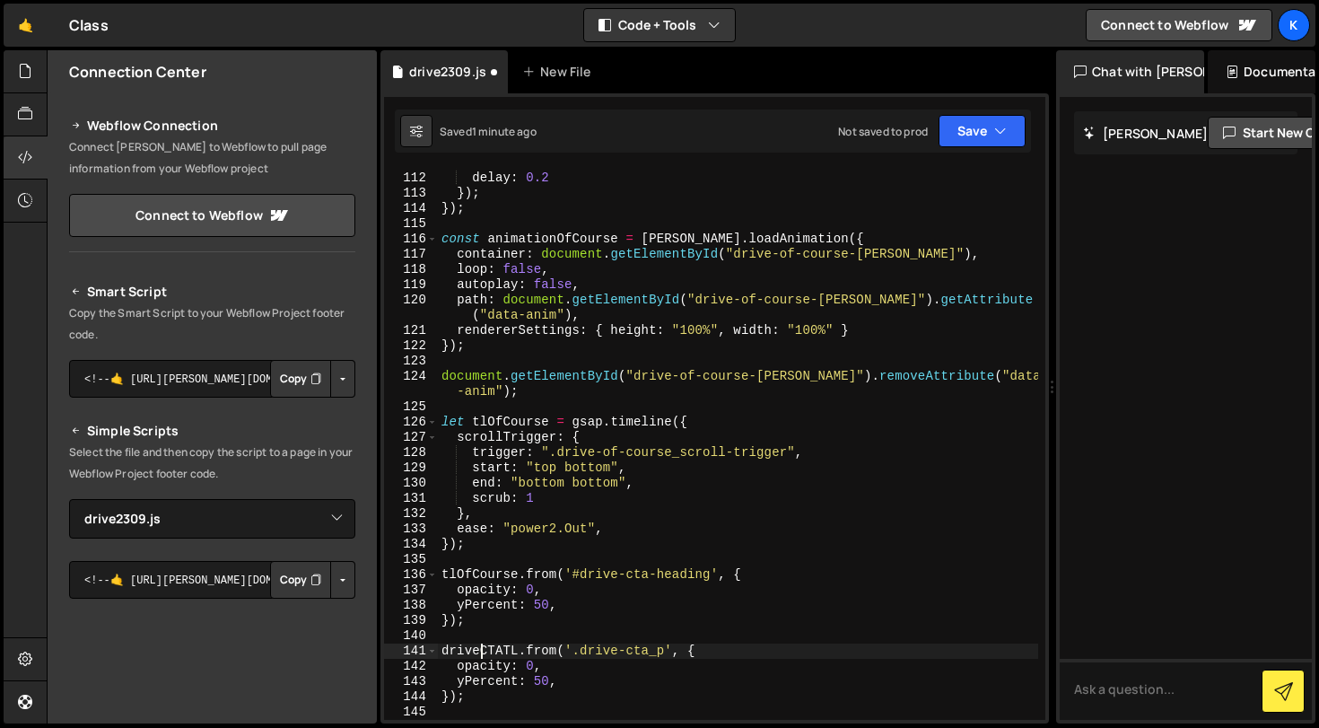
click at [477, 652] on div "yPercent : 50 , delay : 0.2 }) ; }) ; const animationOfCourse = [PERSON_NAME] .…" at bounding box center [738, 445] width 600 height 581
paste textarea "tlOfCourse"
click at [617, 574] on div "yPercent : 50 , delay : 0.2 }) ; }) ; const animationOfCourse = [PERSON_NAME] .…" at bounding box center [738, 445] width 600 height 581
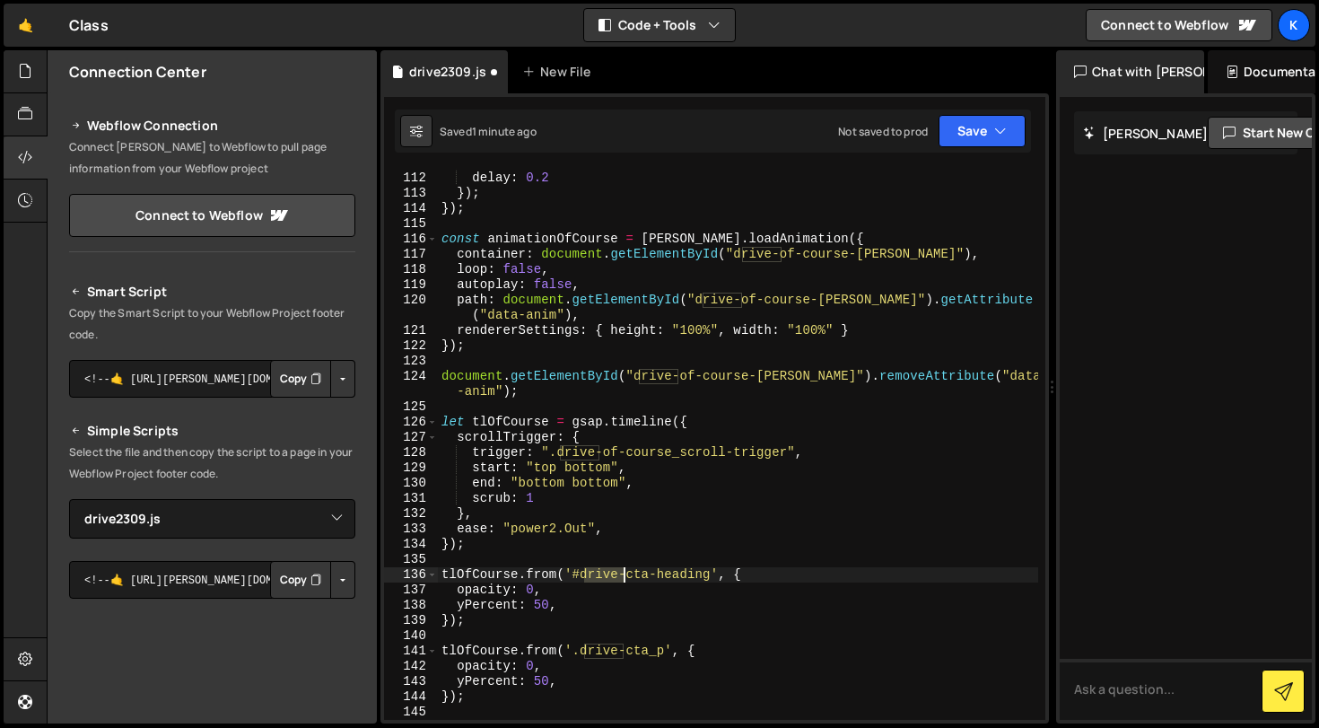
click at [617, 574] on div "yPercent : 50 , delay : 0.2 }) ; }) ; const animationOfCourse = [PERSON_NAME] .…" at bounding box center [738, 445] width 600 height 581
click at [647, 574] on div "yPercent : 50 , delay : 0.2 }) ; }) ; const animationOfCourse = [PERSON_NAME] .…" at bounding box center [738, 445] width 600 height 581
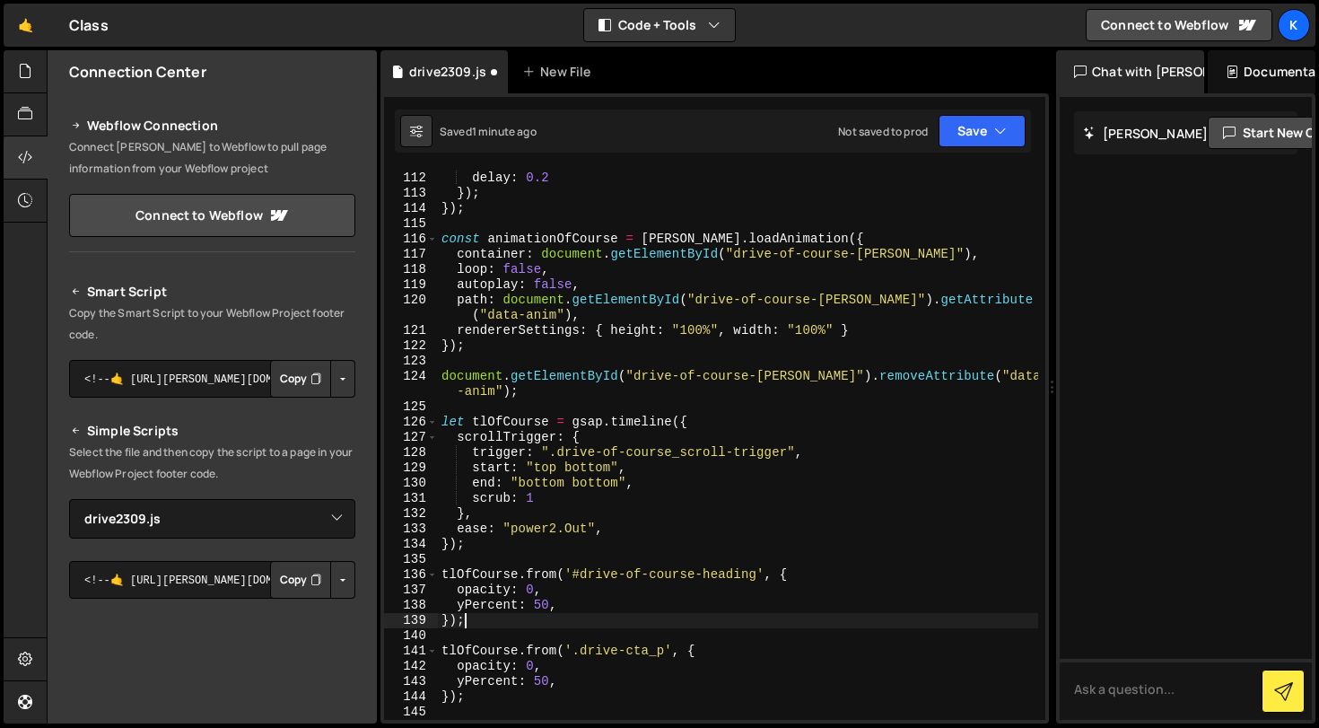
click at [645, 617] on div "yPercent : 50 , delay : 0.2 }) ; }) ; const animationOfCourse = [PERSON_NAME] .…" at bounding box center [738, 445] width 600 height 581
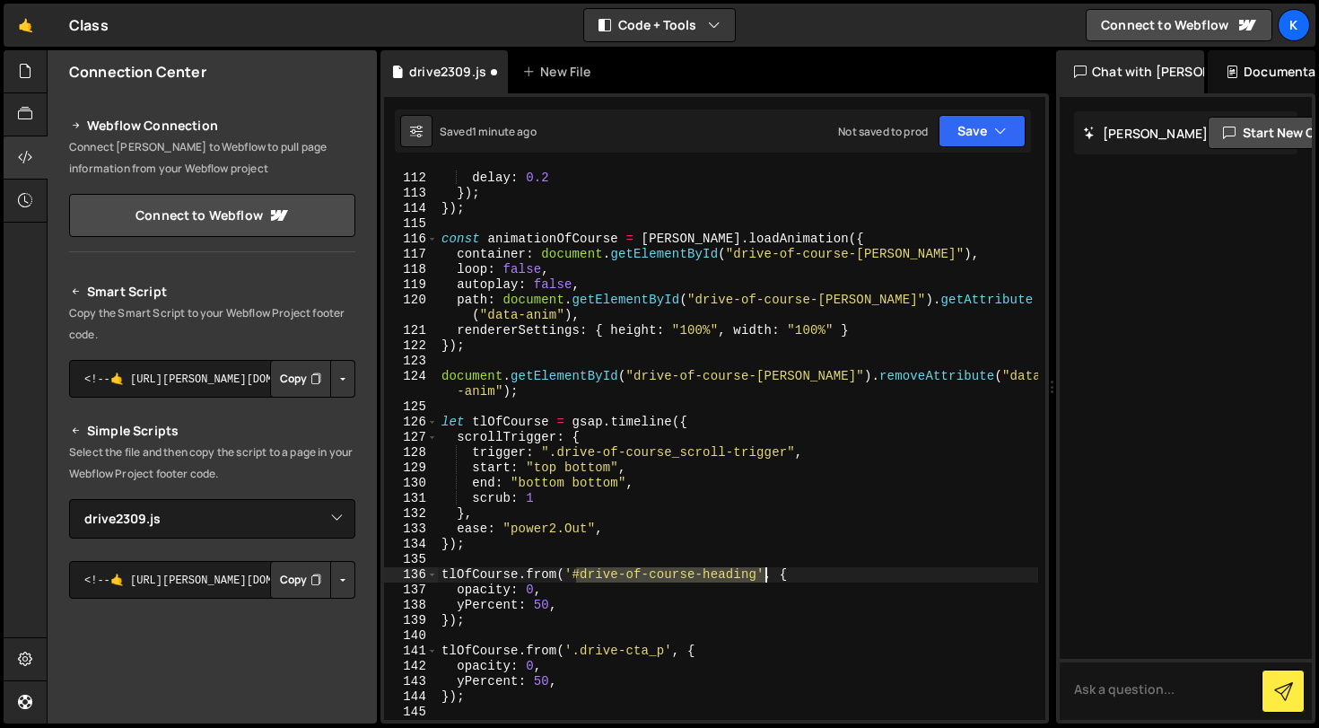
drag, startPoint x: 575, startPoint y: 578, endPoint x: 764, endPoint y: 581, distance: 189.3
click at [764, 581] on div "yPercent : 50 , delay : 0.2 }) ; }) ; const animationOfCourse = [PERSON_NAME] .…" at bounding box center [738, 445] width 600 height 581
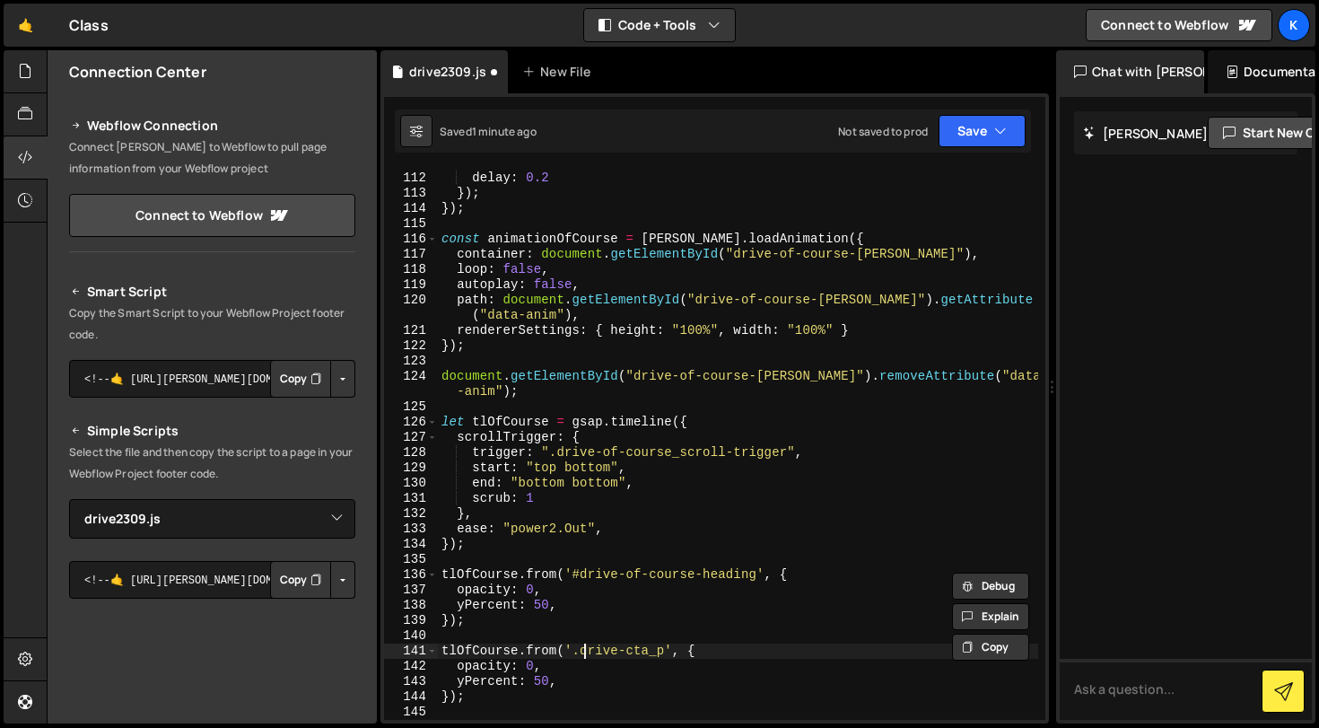
click at [582, 655] on div "yPercent : 50 , delay : 0.2 }) ; }) ; const animationOfCourse = [PERSON_NAME] .…" at bounding box center [738, 445] width 600 height 581
drag, startPoint x: 578, startPoint y: 655, endPoint x: 671, endPoint y: 651, distance: 93.4
click at [671, 651] on div "yPercent : 50 , delay : 0.2 }) ; }) ; const animationOfCourse = [PERSON_NAME] .…" at bounding box center [738, 445] width 600 height 581
paste textarea "#drive-of-course-heading"
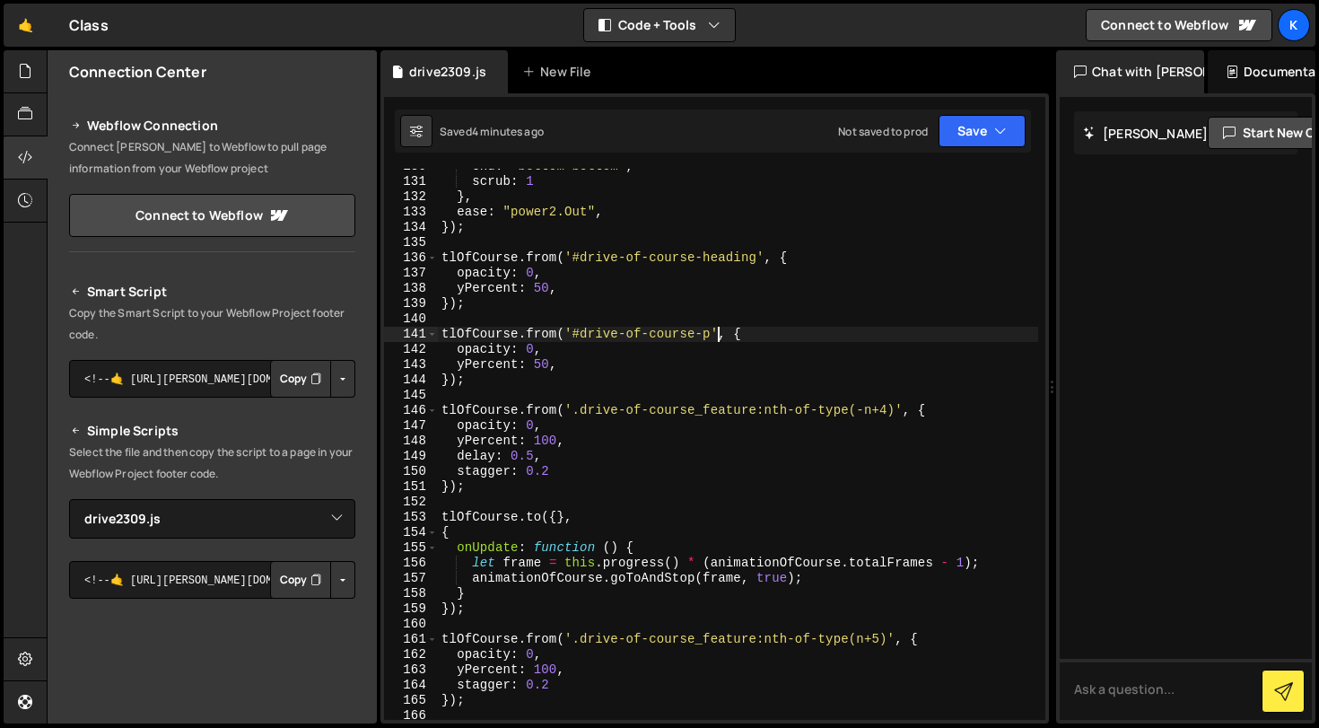
scroll to position [2068, 0]
click at [567, 522] on div "end : "bottom bottom" , scrub : 1 } , ease : "power2.Out" , }) ; tlOfCourse . f…" at bounding box center [738, 449] width 600 height 581
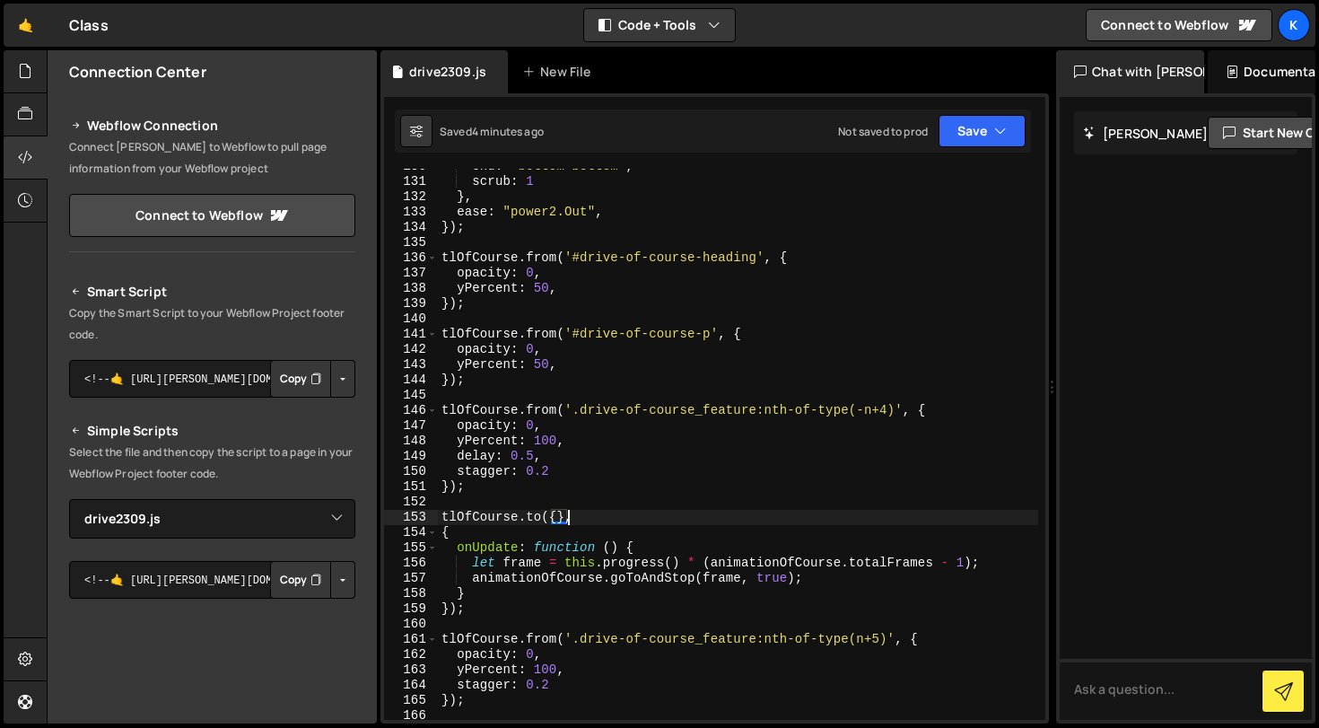
click at [563, 522] on div "end : "bottom bottom" , scrub : 1 } , ease : "power2.Out" , }) ; tlOfCourse . f…" at bounding box center [738, 449] width 600 height 581
click at [528, 536] on div "end : "bottom bottom" , scrub : 1 } , ease : "power2.Out" , }) ; tlOfCourse . f…" at bounding box center [738, 449] width 600 height 581
type textarea "{"
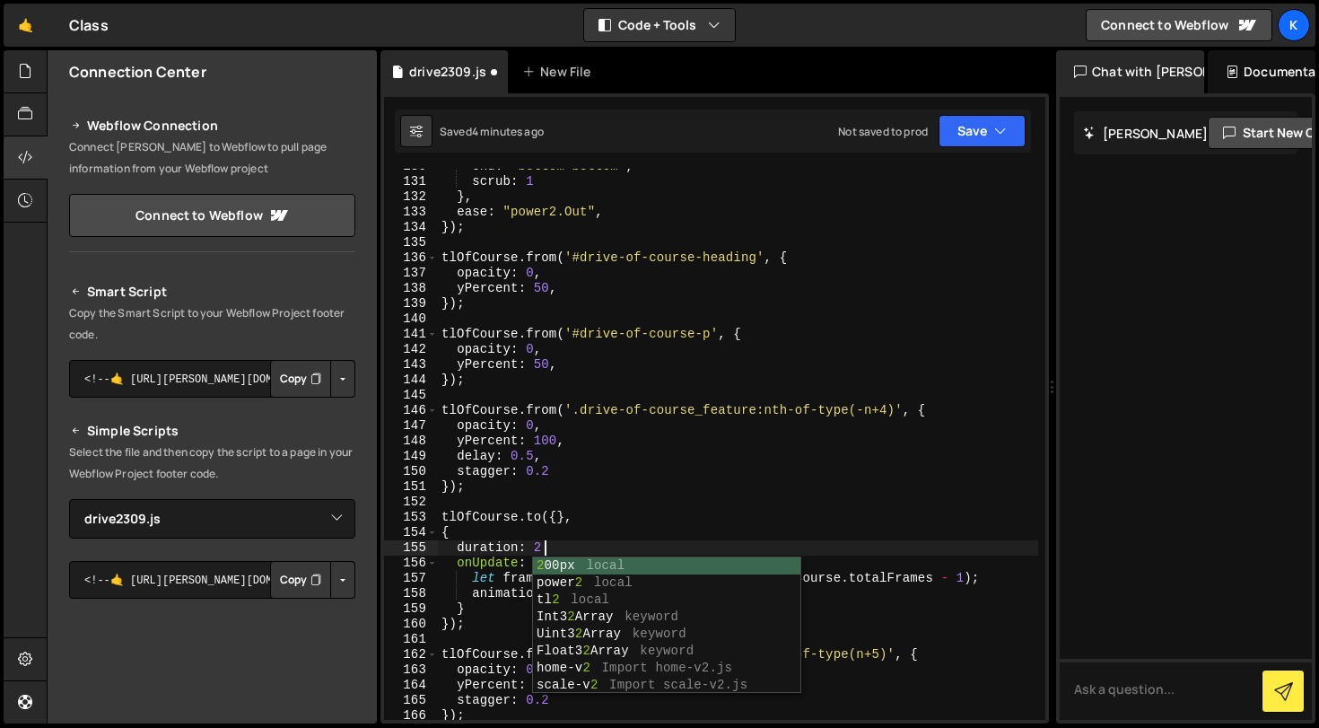
scroll to position [0, 7]
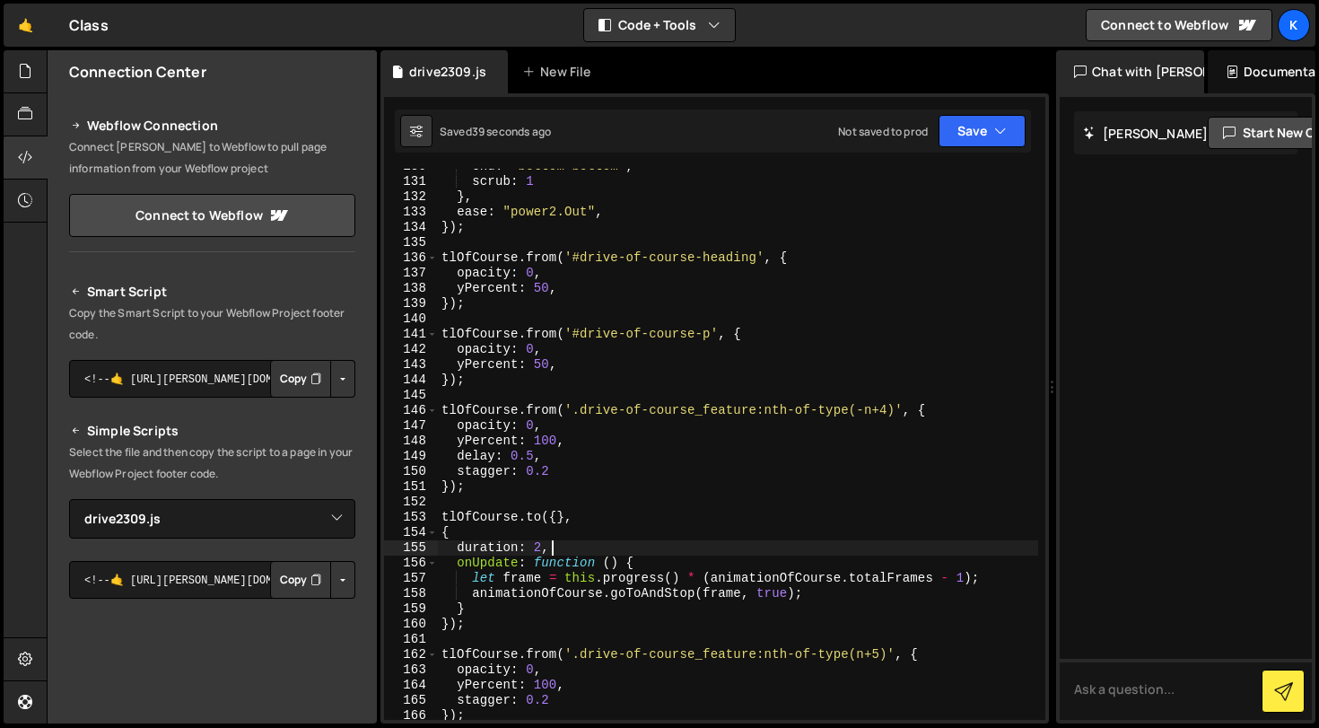
click at [465, 415] on div "end : "bottom bottom" , scrub : 1 } , ease : "power2.Out" , }) ; tlOfCourse . f…" at bounding box center [738, 449] width 600 height 581
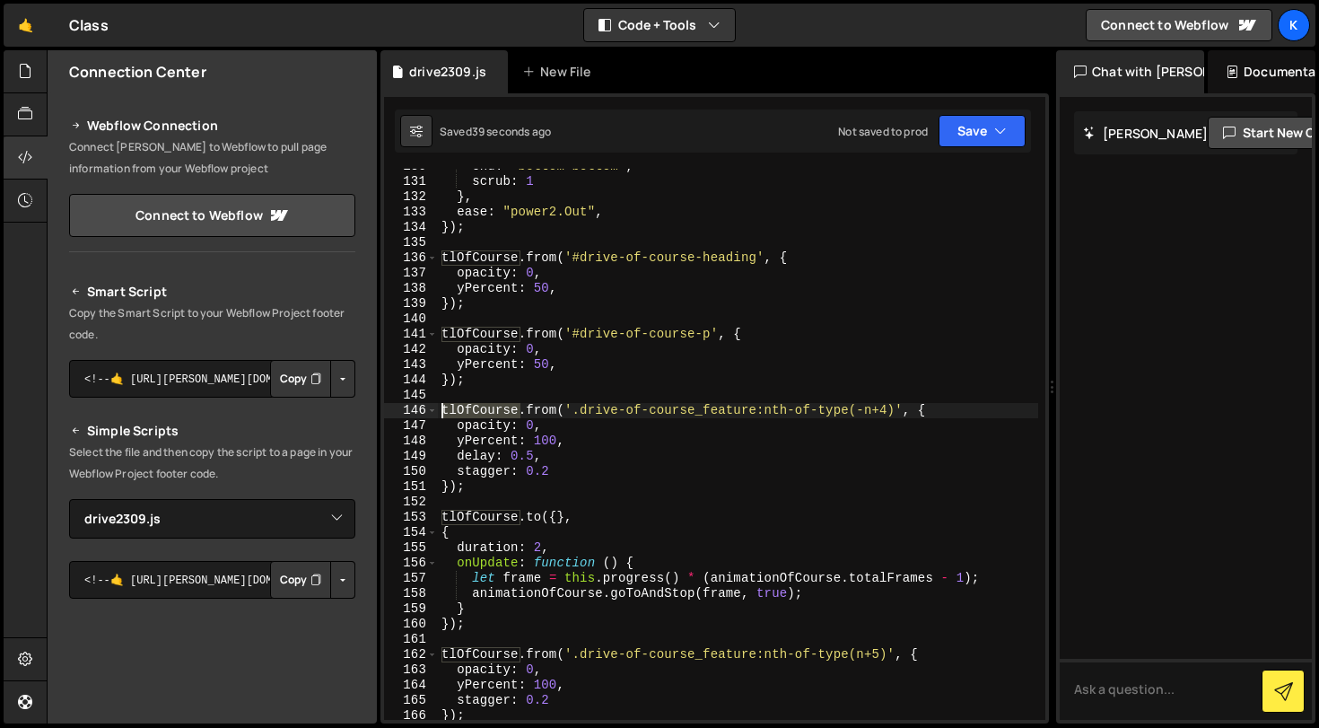
click at [465, 415] on div "end : "bottom bottom" , scrub : 1 } , ease : "power2.Out" , }) ; tlOfCourse . f…" at bounding box center [738, 449] width 600 height 581
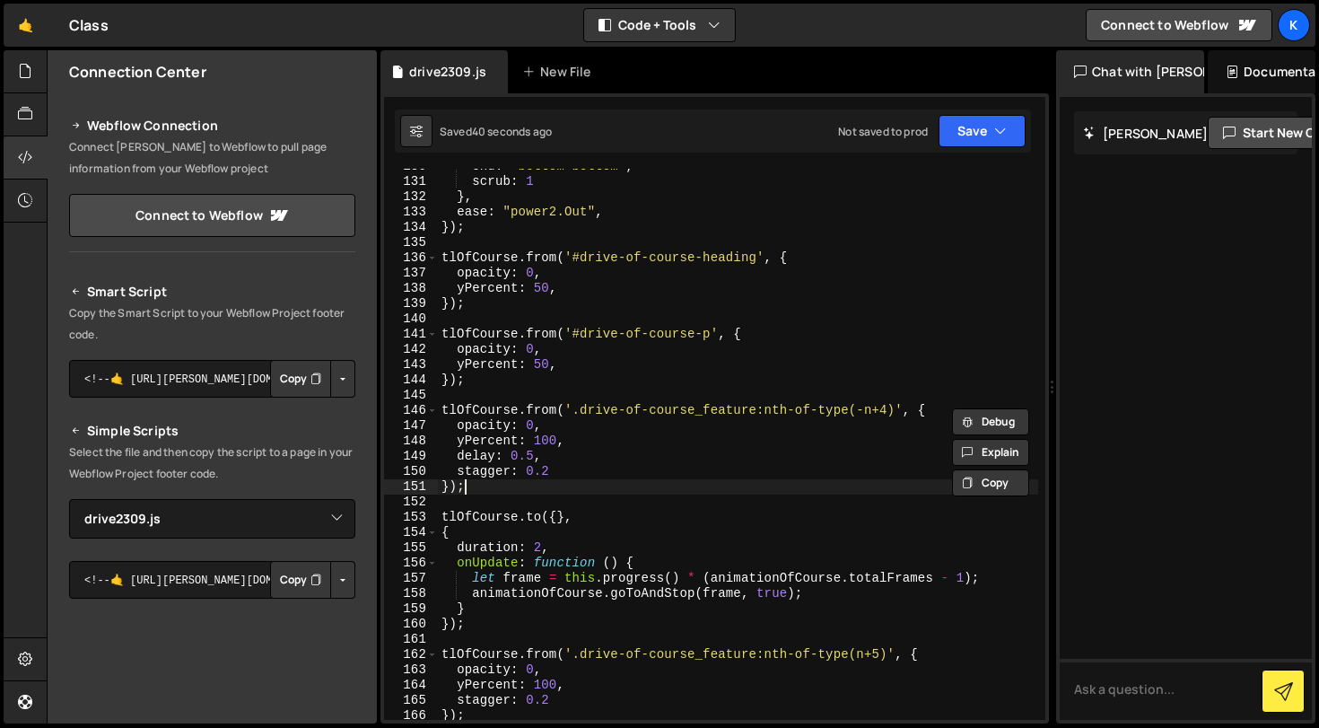
click at [486, 487] on div "end : "bottom bottom" , scrub : 1 } , ease : "power2.Out" , }) ; tlOfCourse . f…" at bounding box center [738, 449] width 600 height 581
type textarea "});"
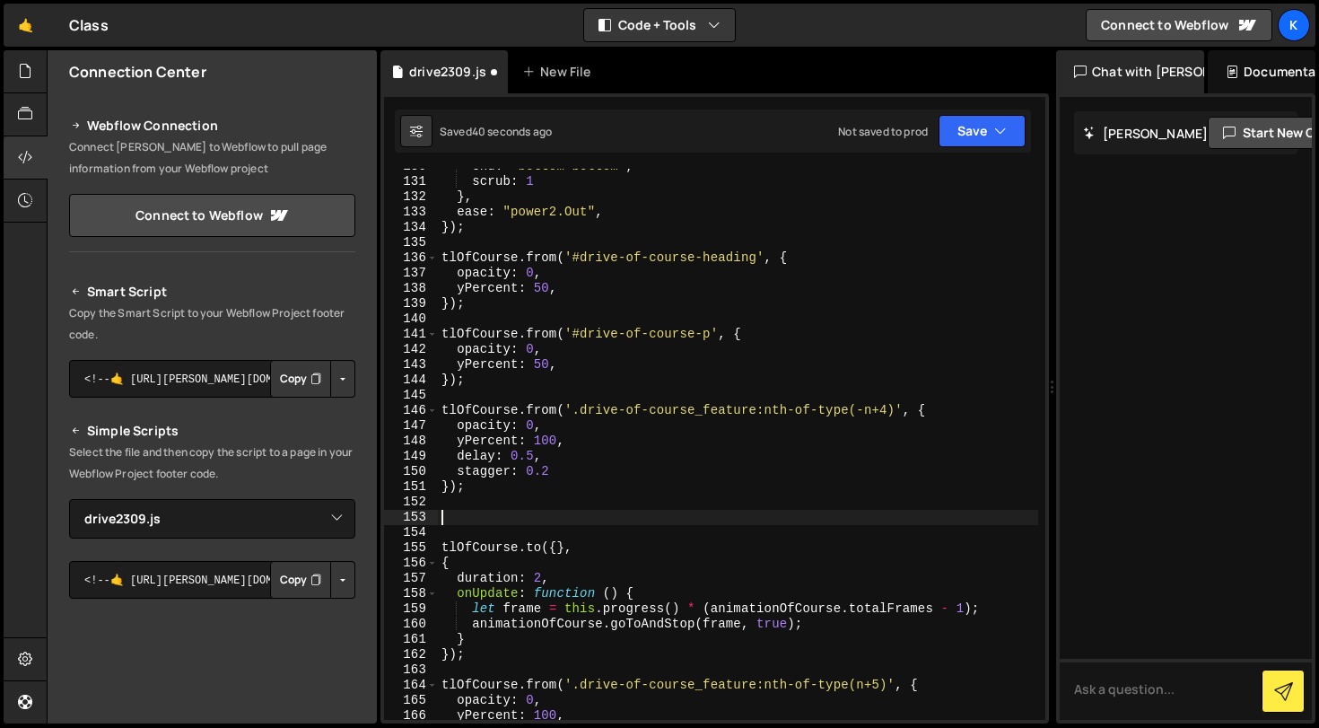
paste textarea "tlOfCourse"
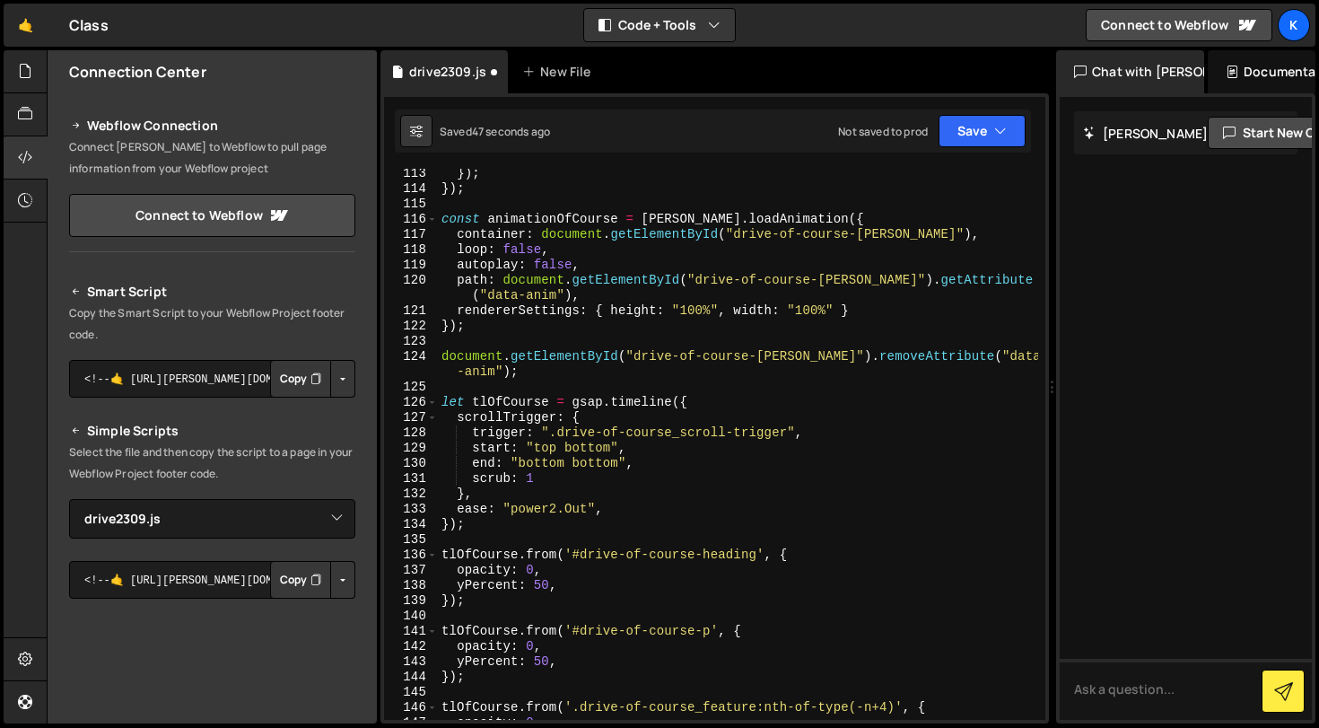
scroll to position [1737, 0]
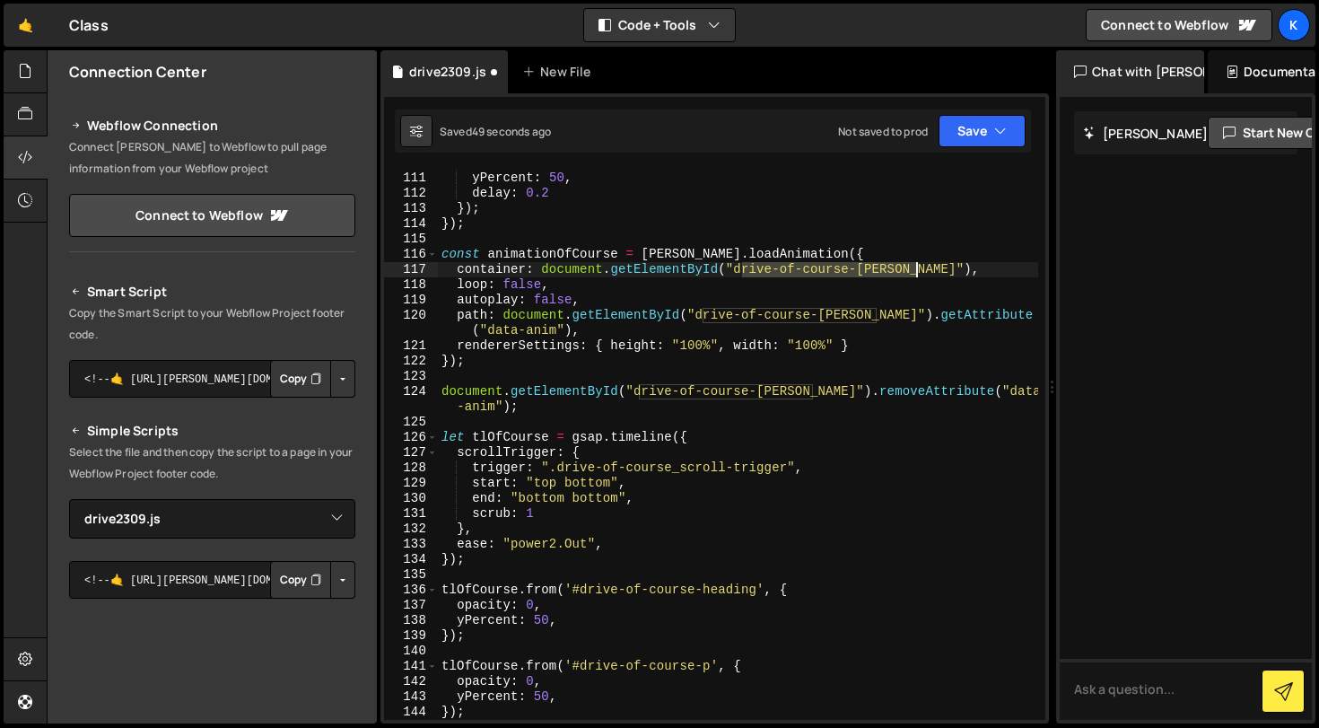
drag, startPoint x: 742, startPoint y: 270, endPoint x: 916, endPoint y: 266, distance: 174.1
click at [916, 266] on div "opacity : 0 , yPercent : 50 , delay : 0.2 }) ; }) ; const animationOfCourse = […" at bounding box center [738, 445] width 600 height 581
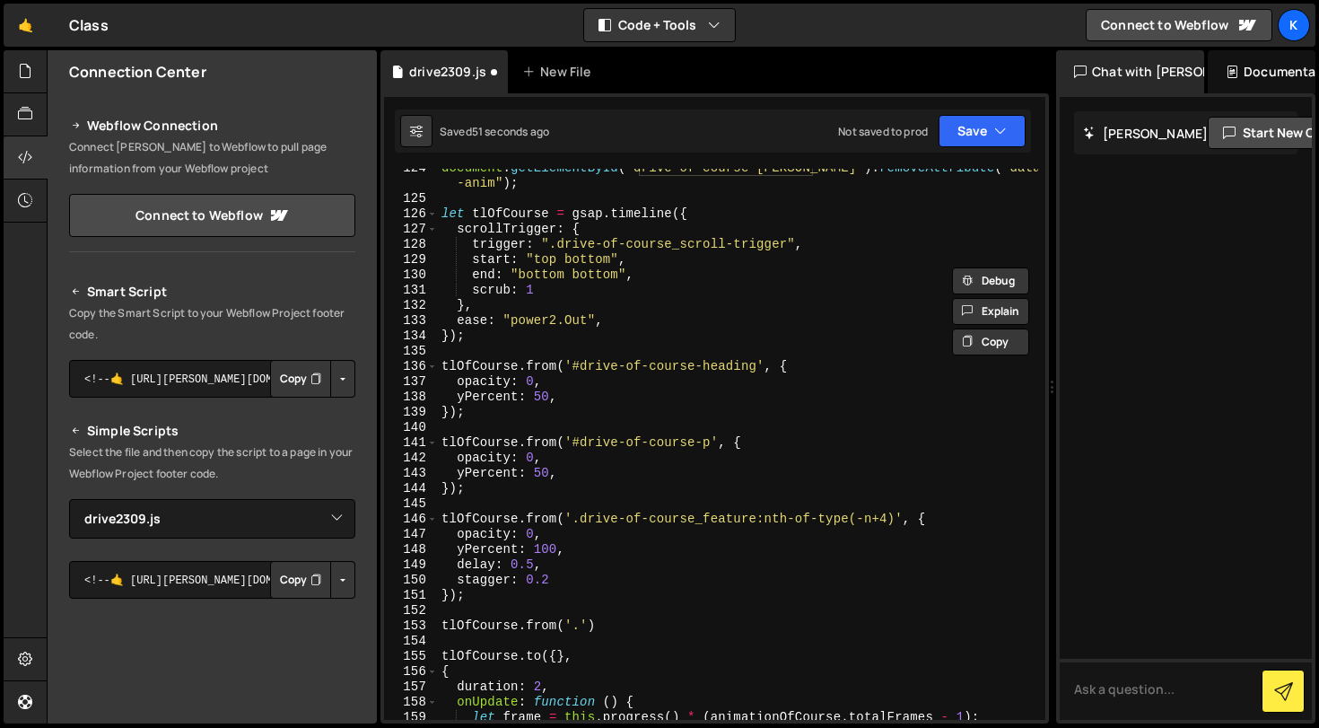
scroll to position [1960, 0]
click at [581, 627] on div "document . getElementById ( "drive-of-course-[PERSON_NAME]" ) . removeAttribute…" at bounding box center [738, 459] width 600 height 597
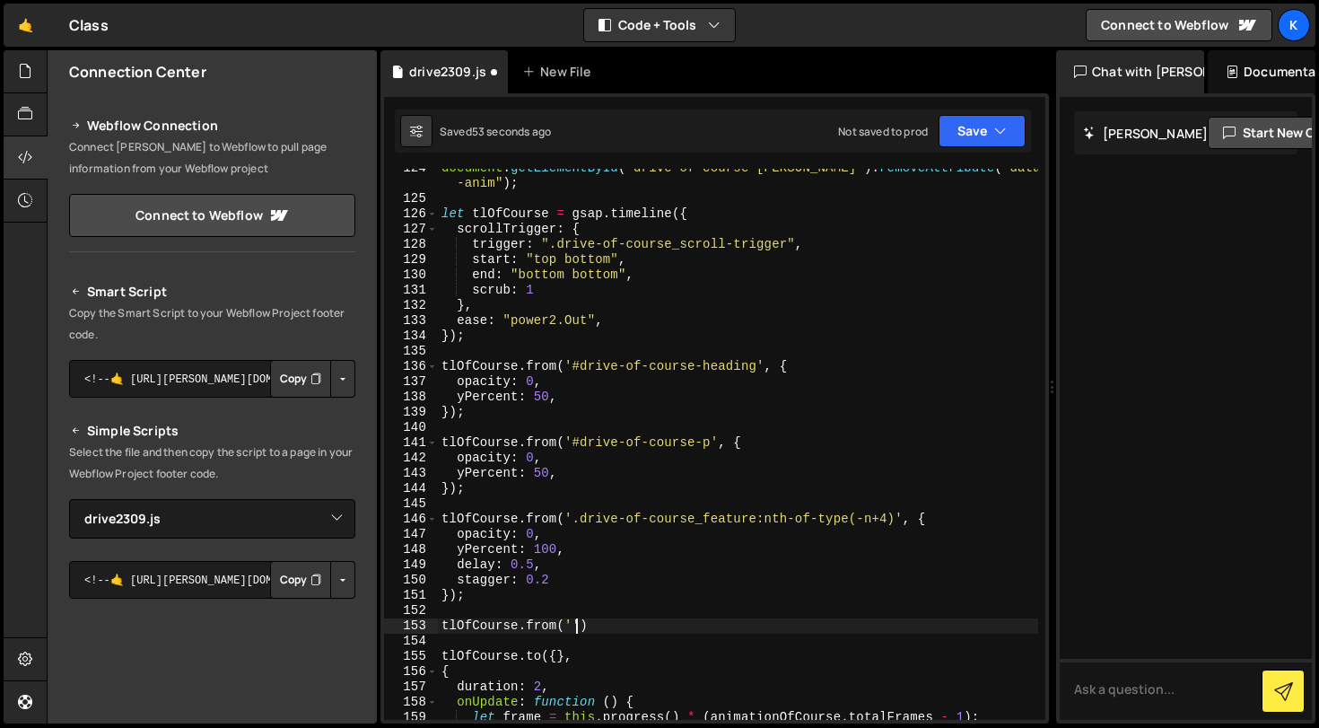
paste textarea "drive-of-course-[PERSON_NAME]"
click at [585, 627] on div "document . getElementById ( "drive-of-course-[PERSON_NAME]" ) . removeAttribute…" at bounding box center [738, 459] width 600 height 597
click at [577, 627] on div "document . getElementById ( "drive-of-course-[PERSON_NAME]" ) . removeAttribute…" at bounding box center [738, 459] width 600 height 597
click at [770, 626] on div "document . getElementById ( "drive-of-course-[PERSON_NAME]" ) . removeAttribute…" at bounding box center [738, 459] width 600 height 597
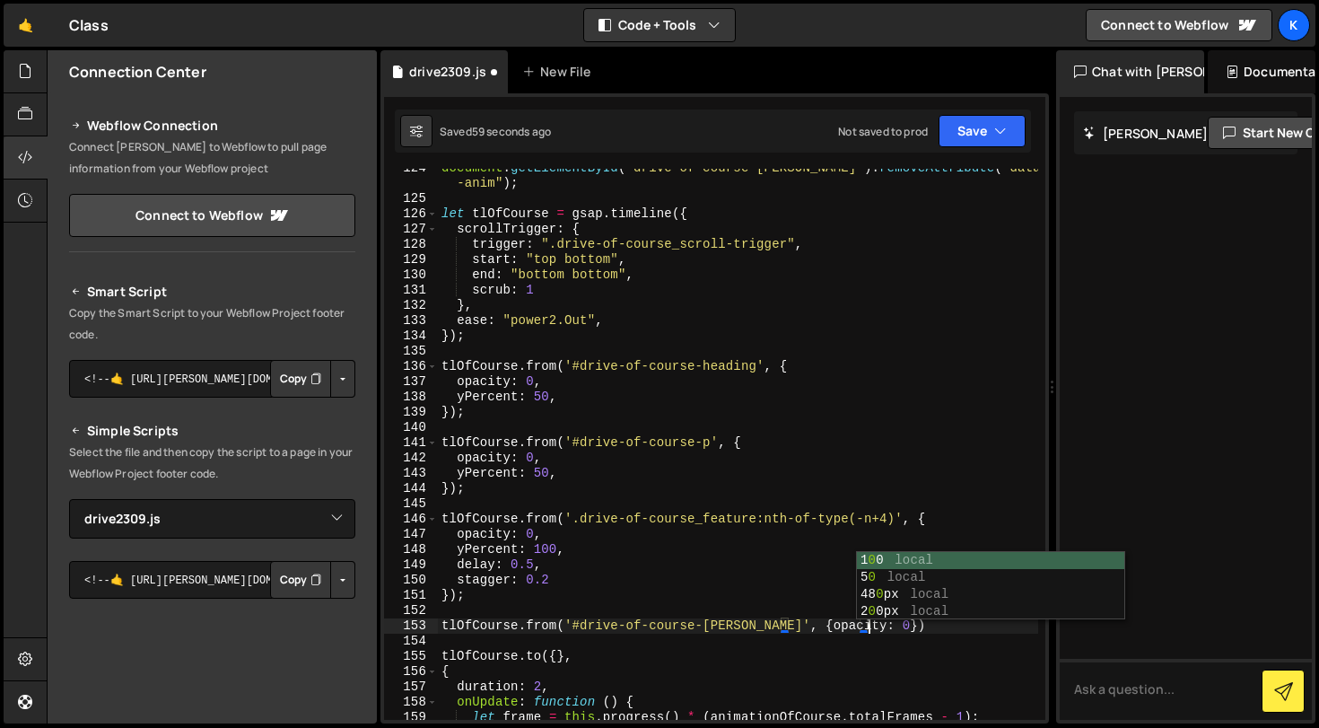
scroll to position [0, 31]
click at [922, 654] on div "document . getElementById ( "drive-of-course-[PERSON_NAME]" ) . removeAttribute…" at bounding box center [738, 459] width 600 height 597
type textarea "[DOMAIN_NAME]({},"
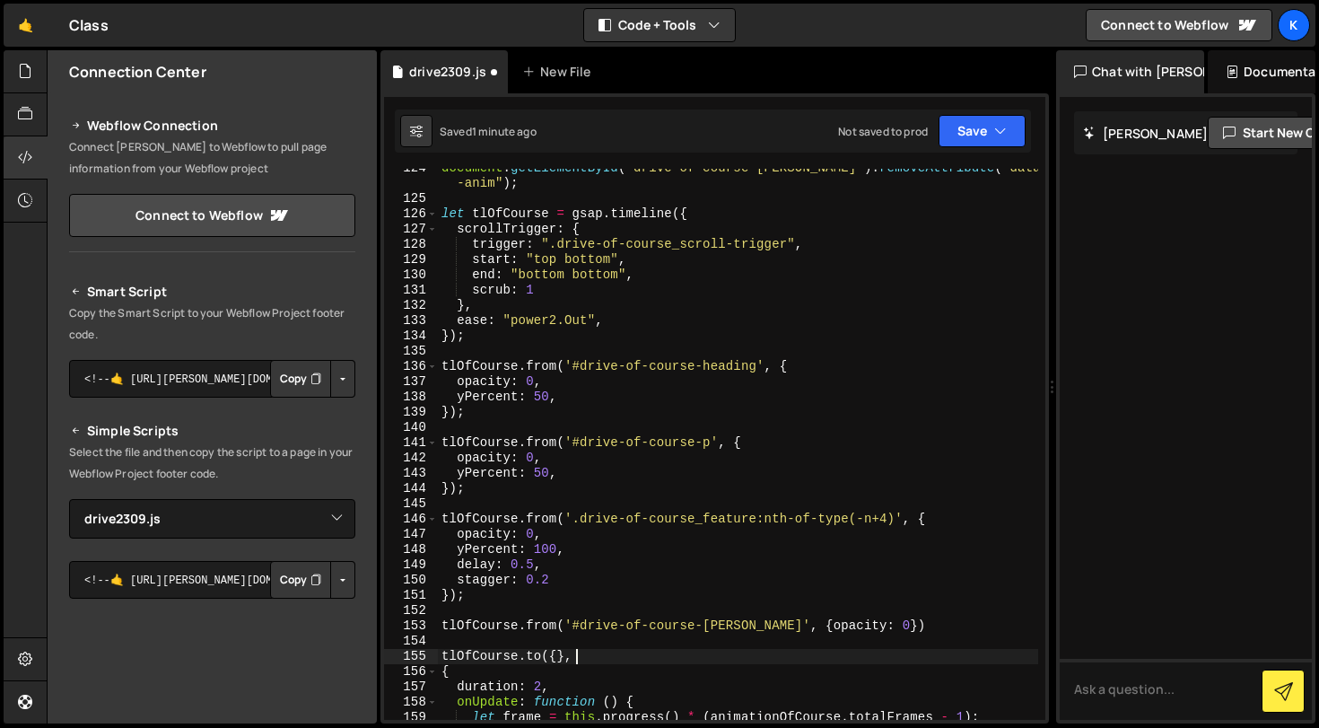
click at [922, 637] on div "document . getElementById ( "drive-of-course-[PERSON_NAME]" ) . removeAttribute…" at bounding box center [738, 459] width 600 height 597
click at [922, 622] on div "document . getElementById ( "drive-of-course-[PERSON_NAME]" ) . removeAttribute…" at bounding box center [738, 459] width 600 height 597
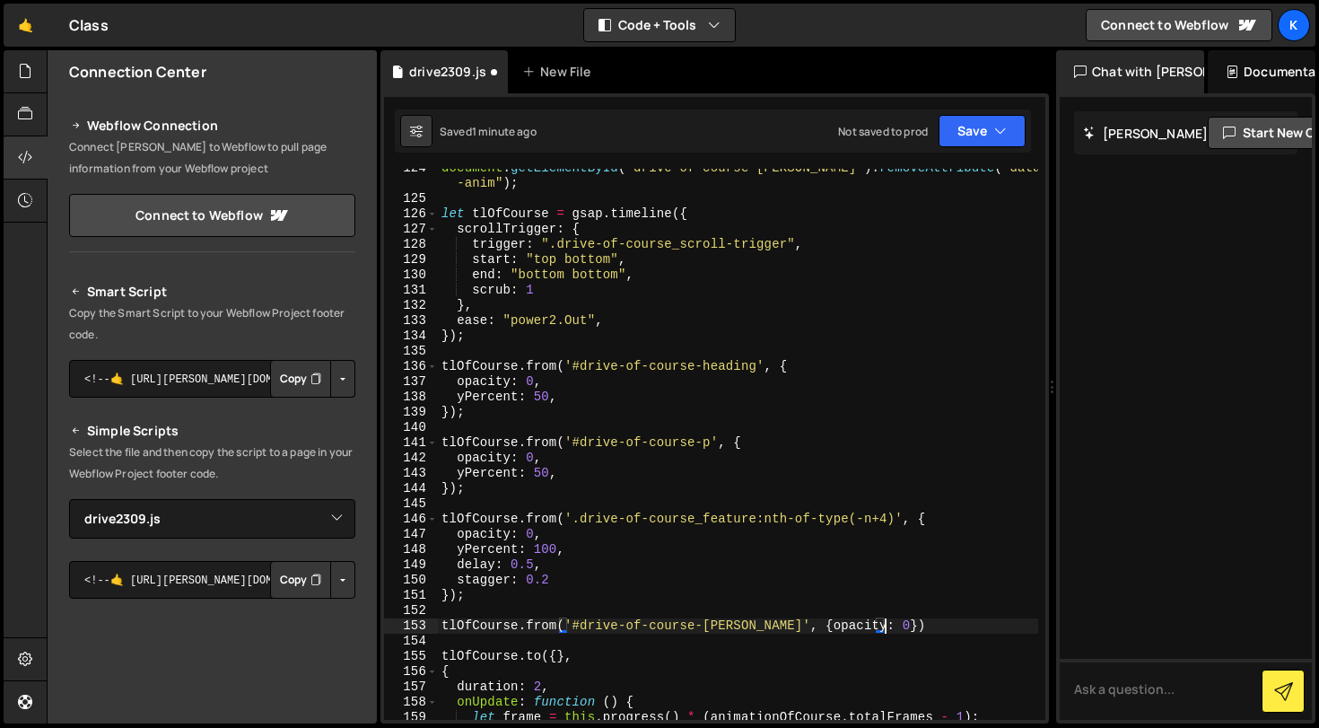
scroll to position [0, 31]
type textarea "tlOfCourse.from('#drive-of-course-[PERSON_NAME]', { opacity: 0 });"
